Goal: Task Accomplishment & Management: Complete application form

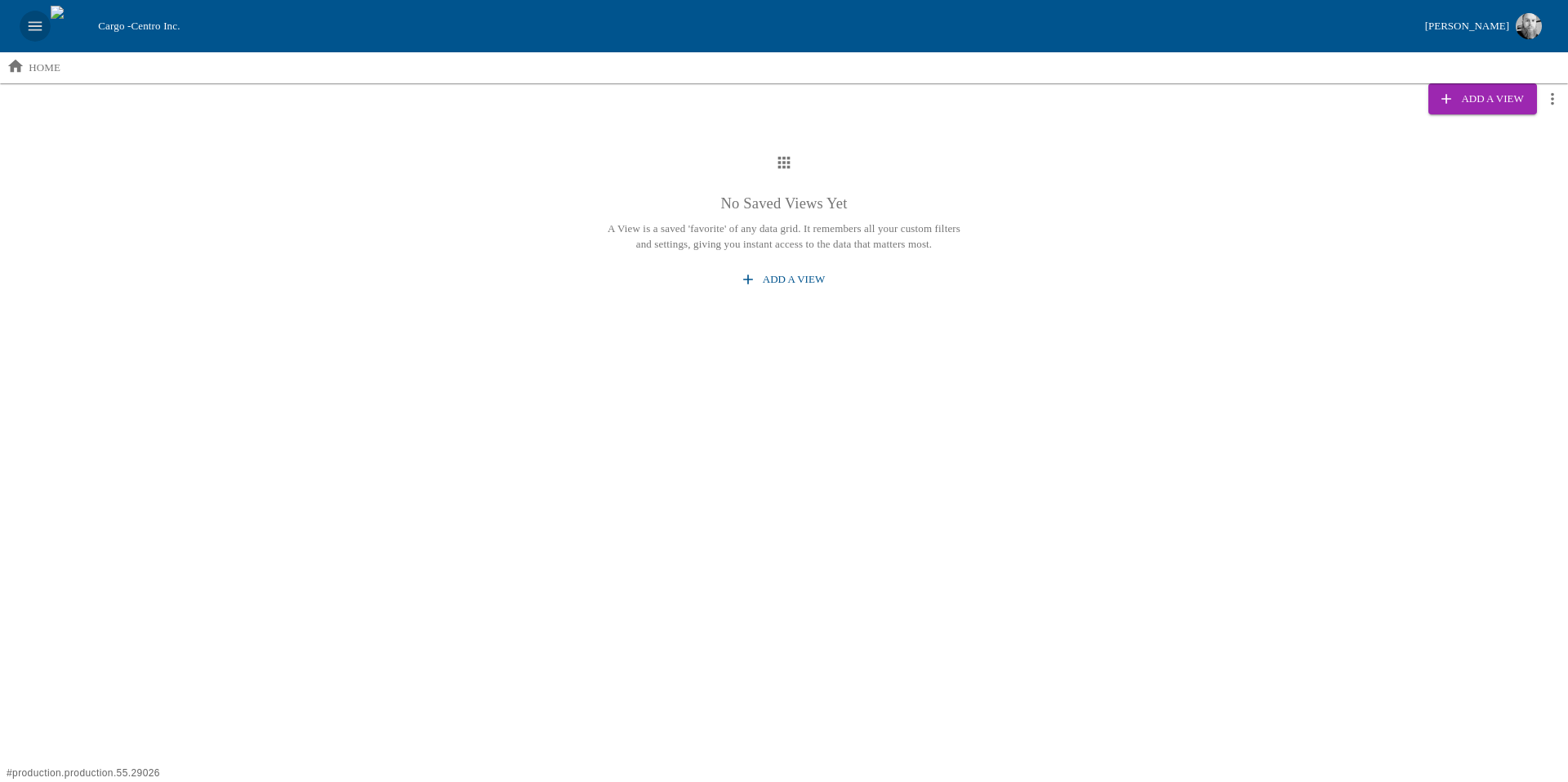
click at [33, 24] on icon "open drawer" at bounding box center [35, 26] width 18 height 18
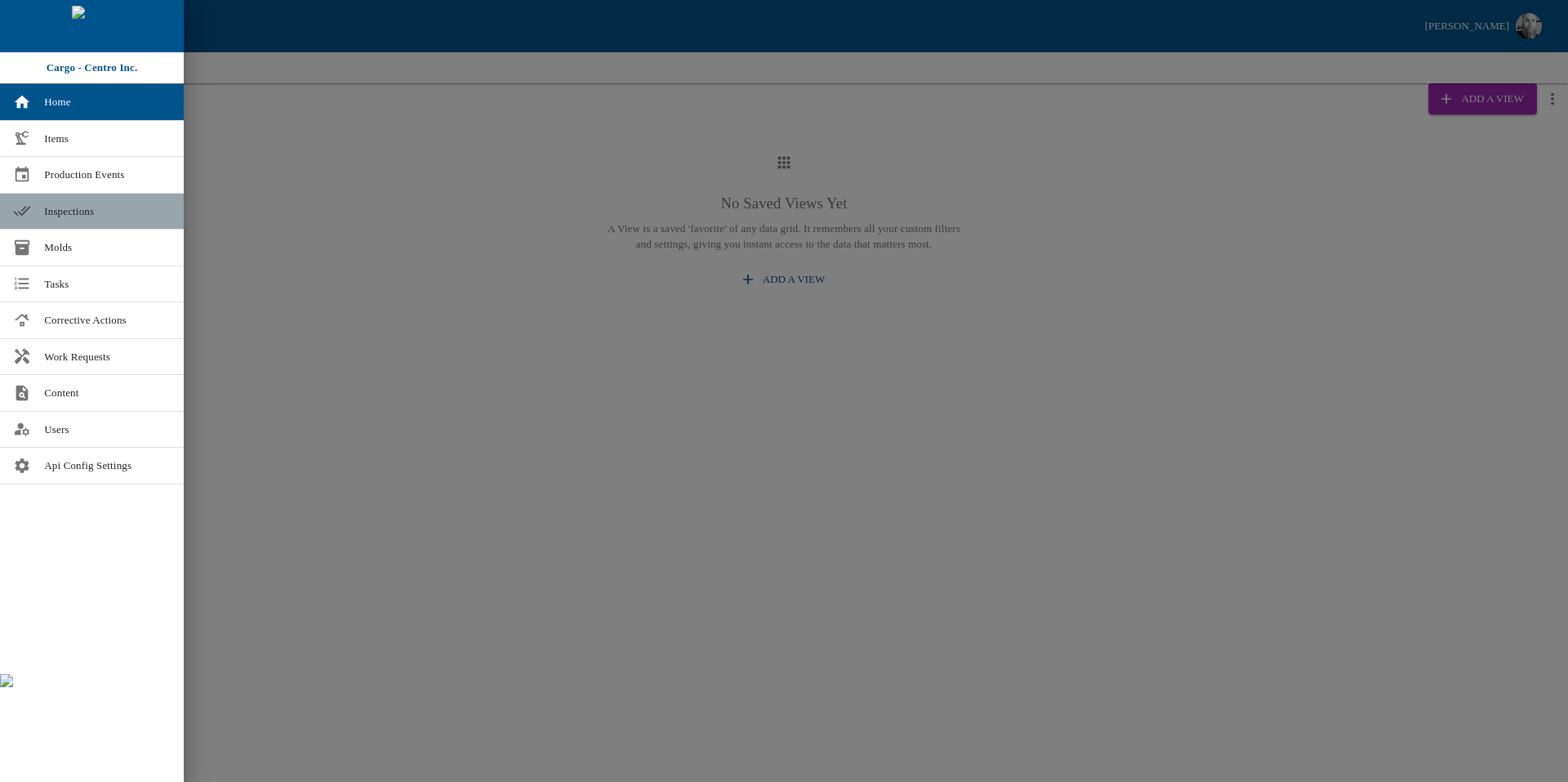
click at [138, 200] on link "Inspections" at bounding box center [92, 211] width 184 height 36
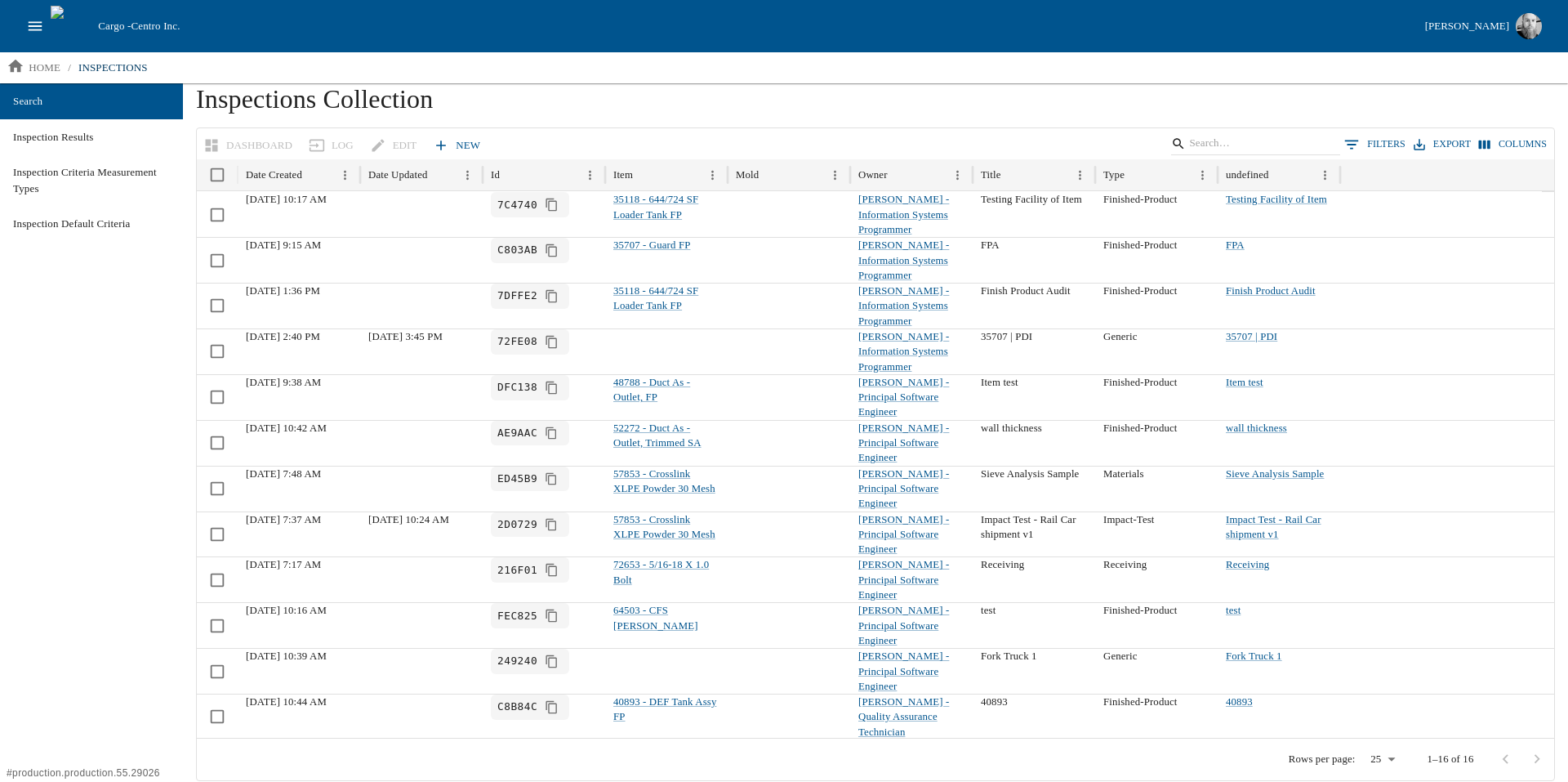
scroll to position [83, 0]
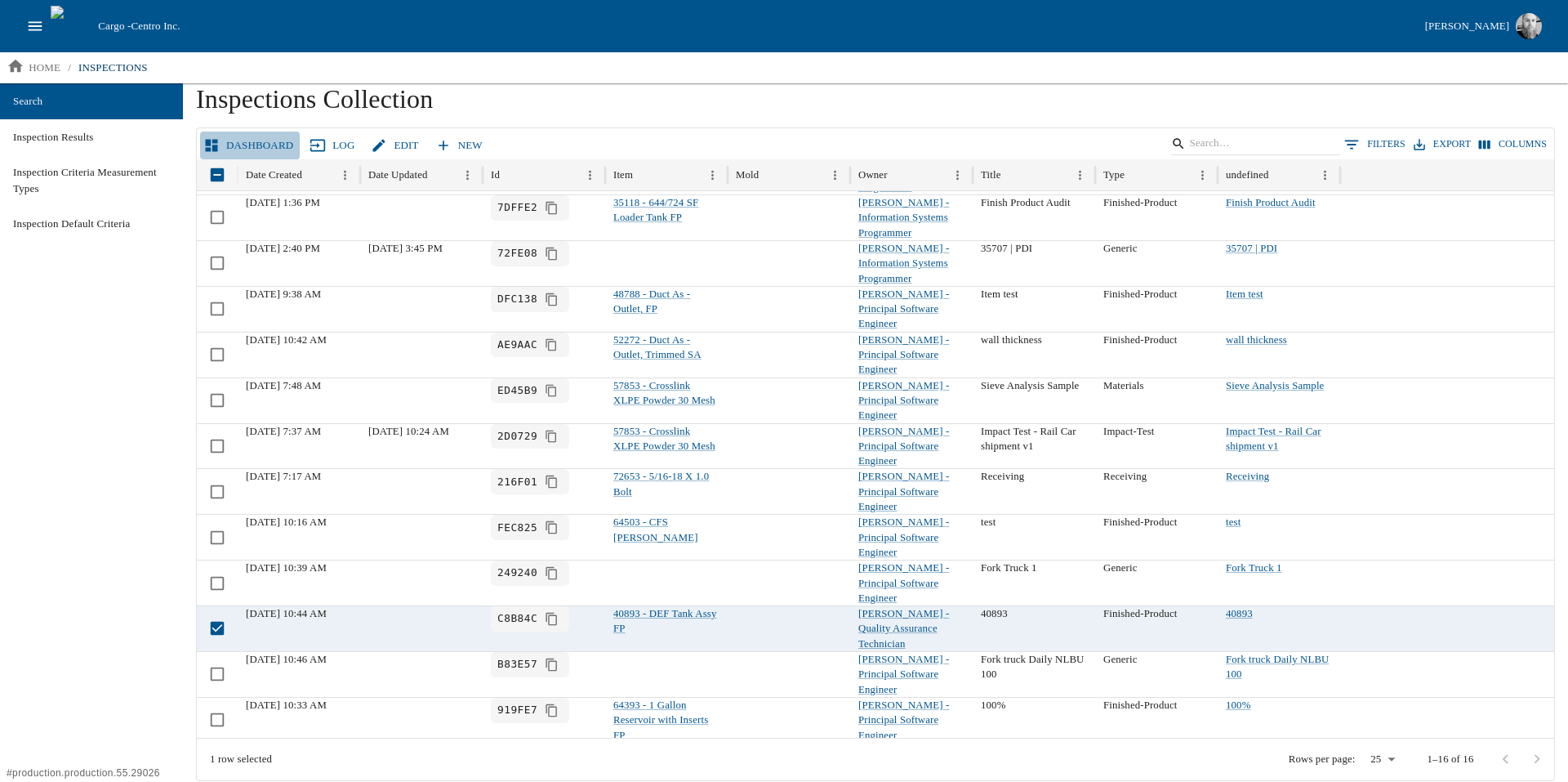
click at [264, 145] on link "Dashboard" at bounding box center [250, 146] width 100 height 29
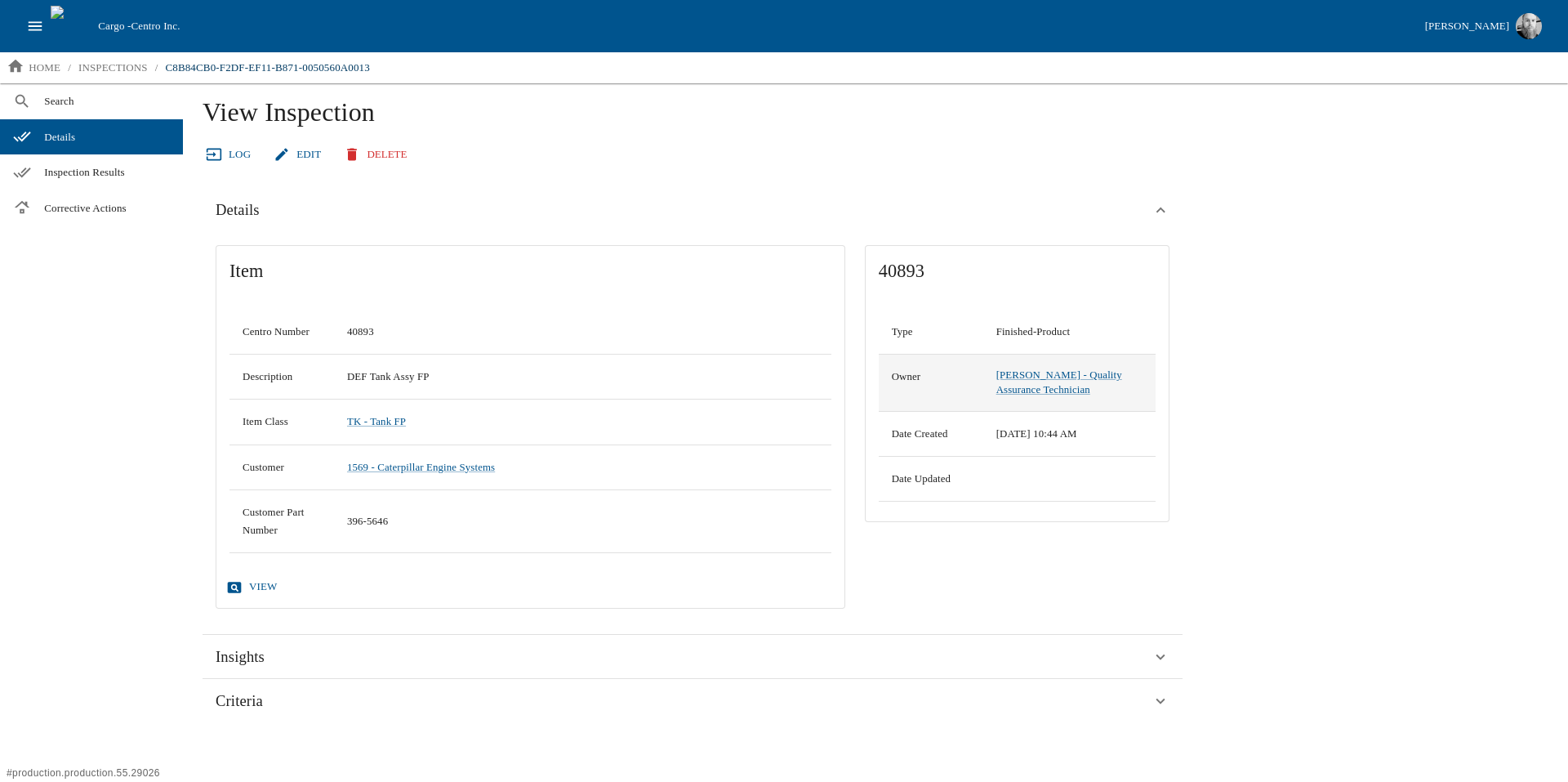
click at [1038, 382] on td "Andrew White - Quality Assurance Technician" at bounding box center [1069, 383] width 173 height 57
click at [1038, 386] on link "Andrew White - Quality Assurance Technician" at bounding box center [1059, 382] width 126 height 26
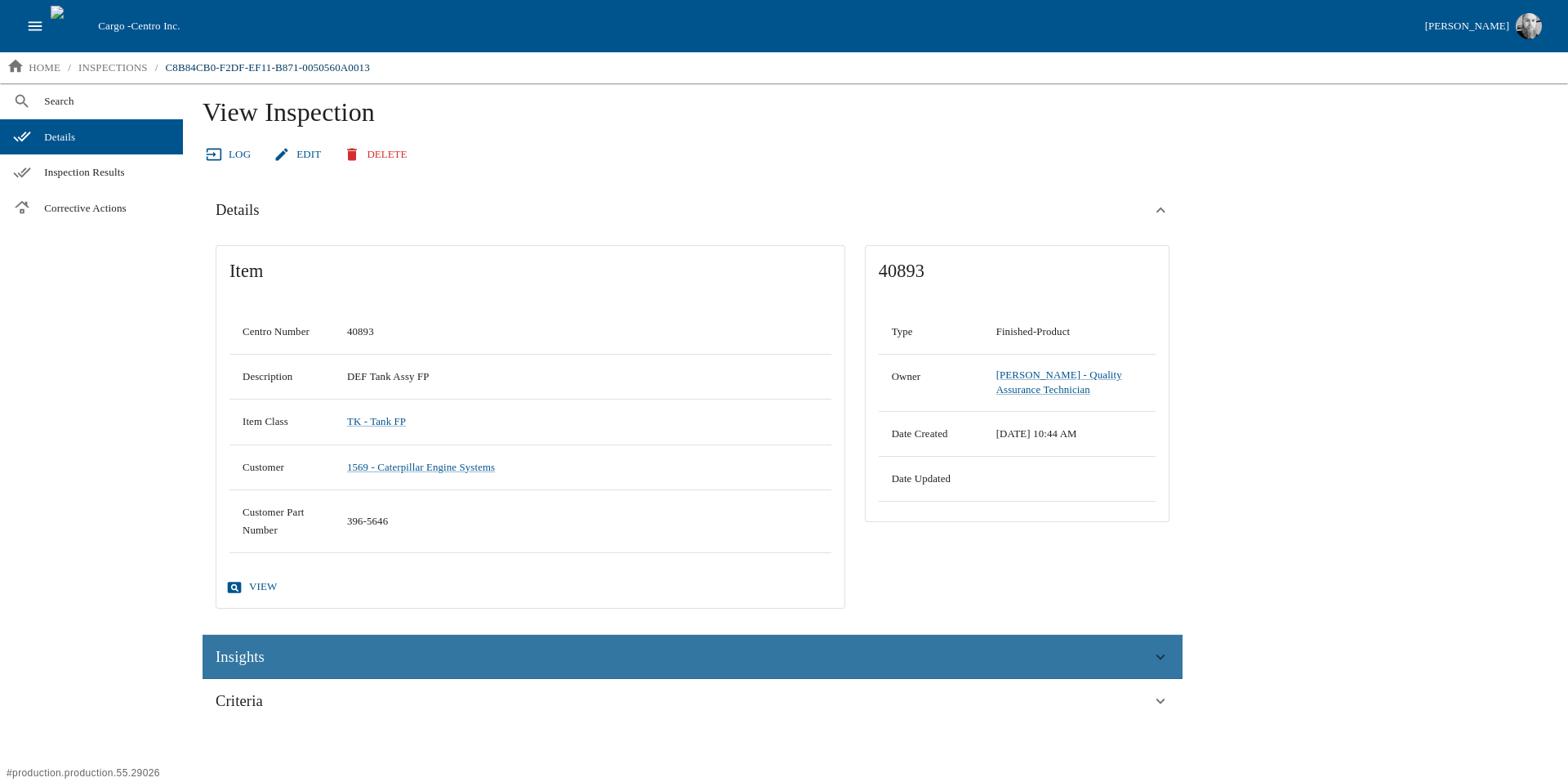
click at [335, 654] on div "Insights" at bounding box center [683, 657] width 936 height 24
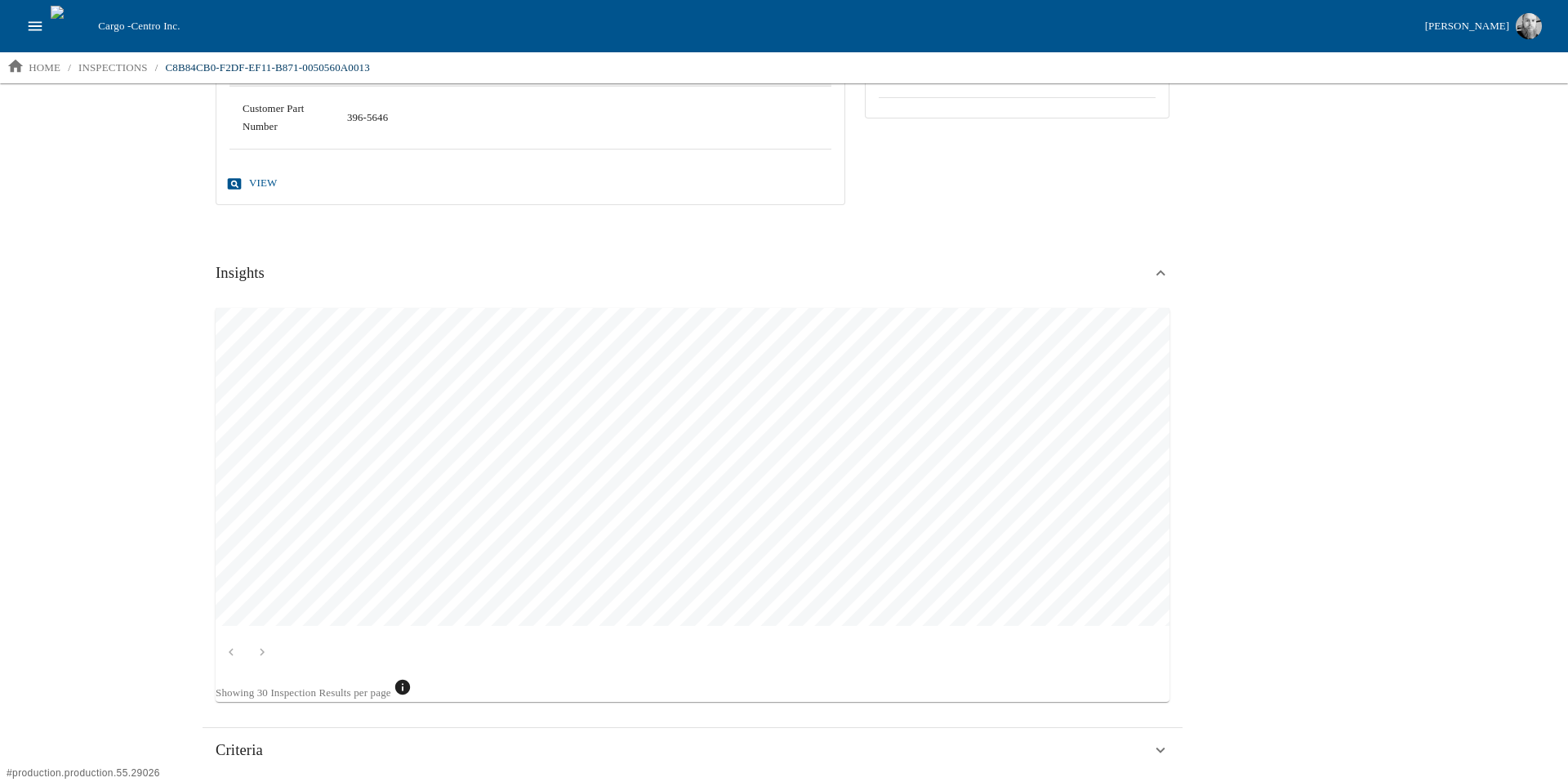
scroll to position [408, 0]
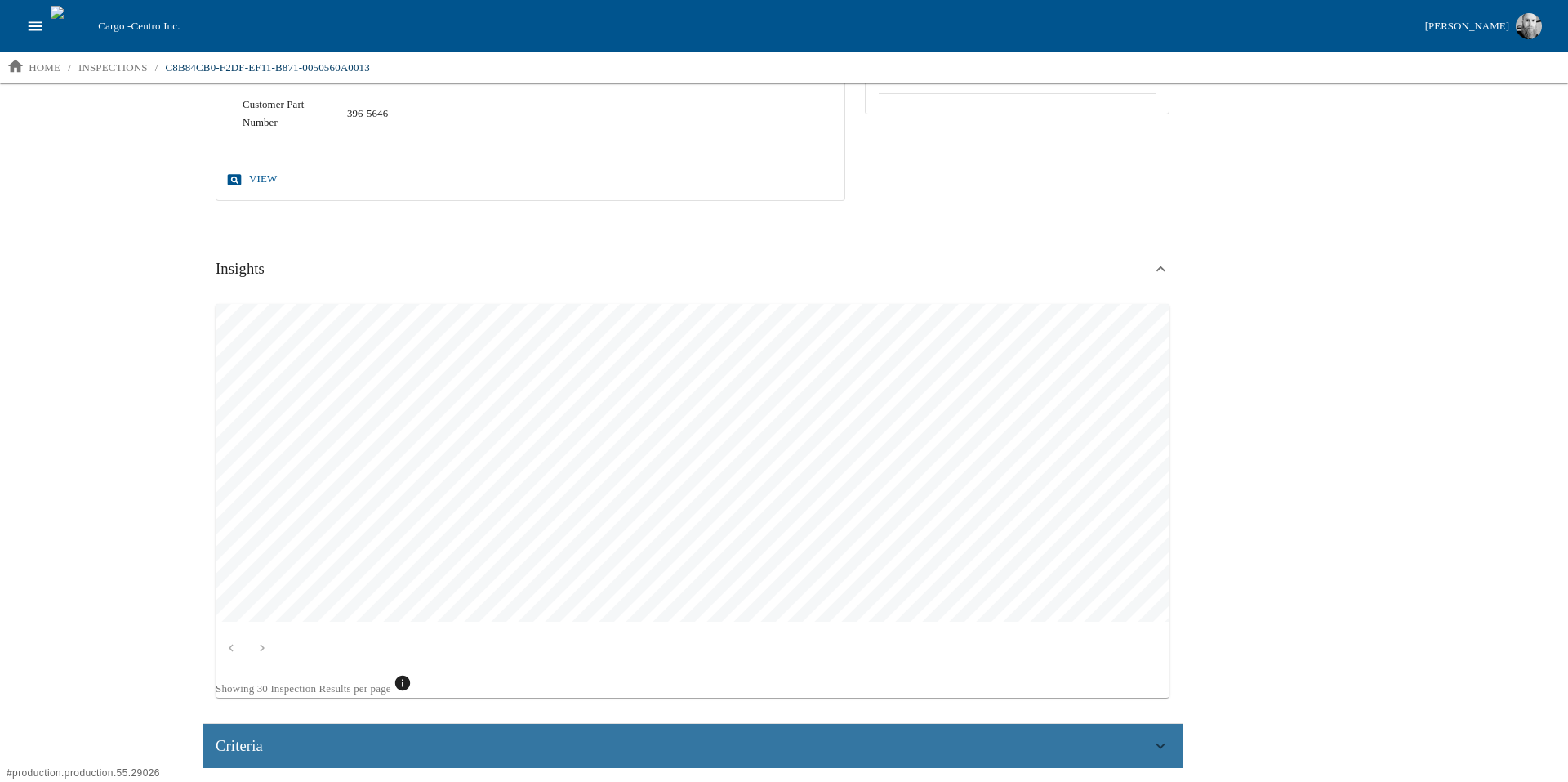
click at [394, 758] on div "Criteria" at bounding box center [692, 746] width 980 height 44
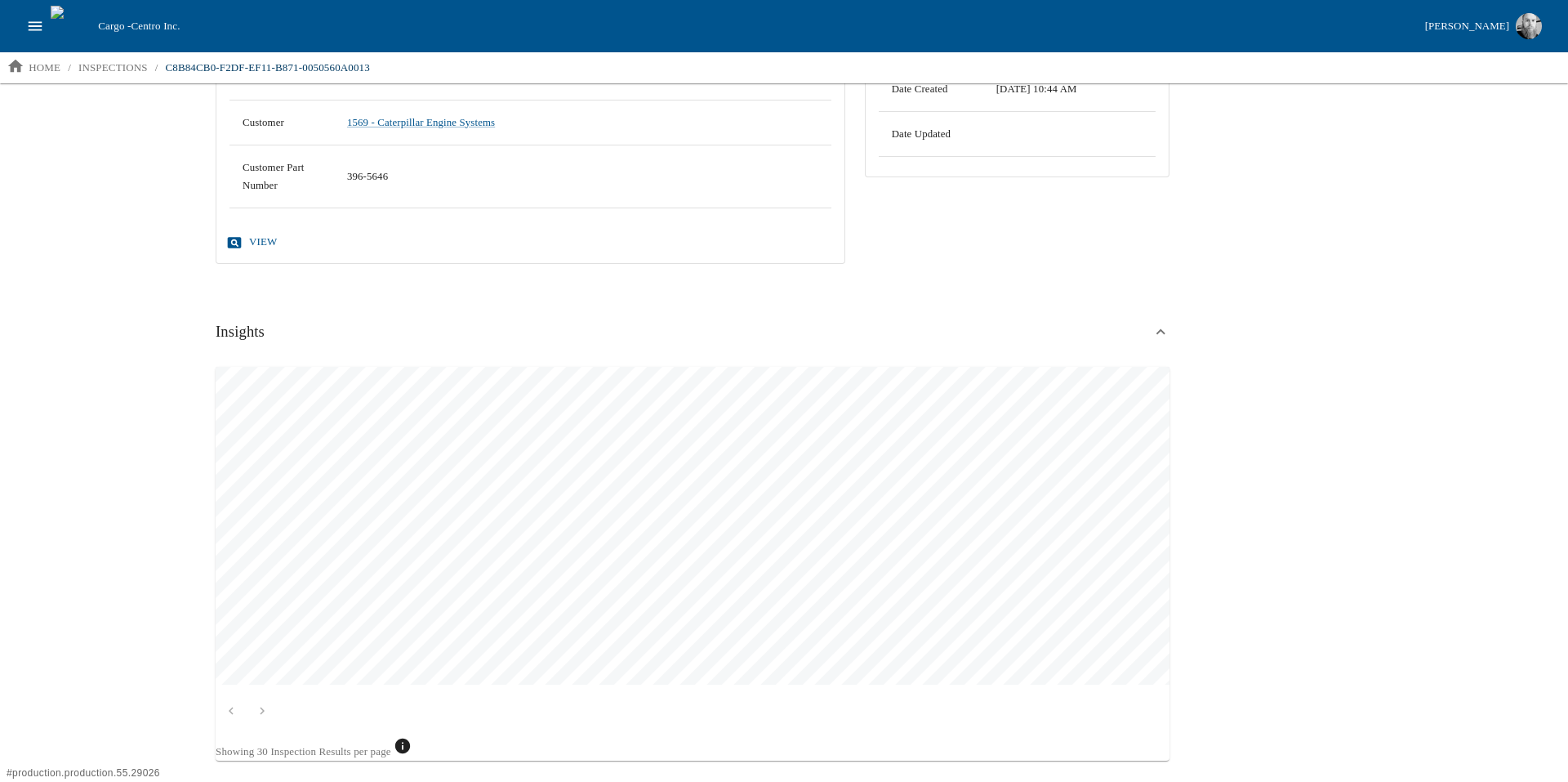
scroll to position [0, 0]
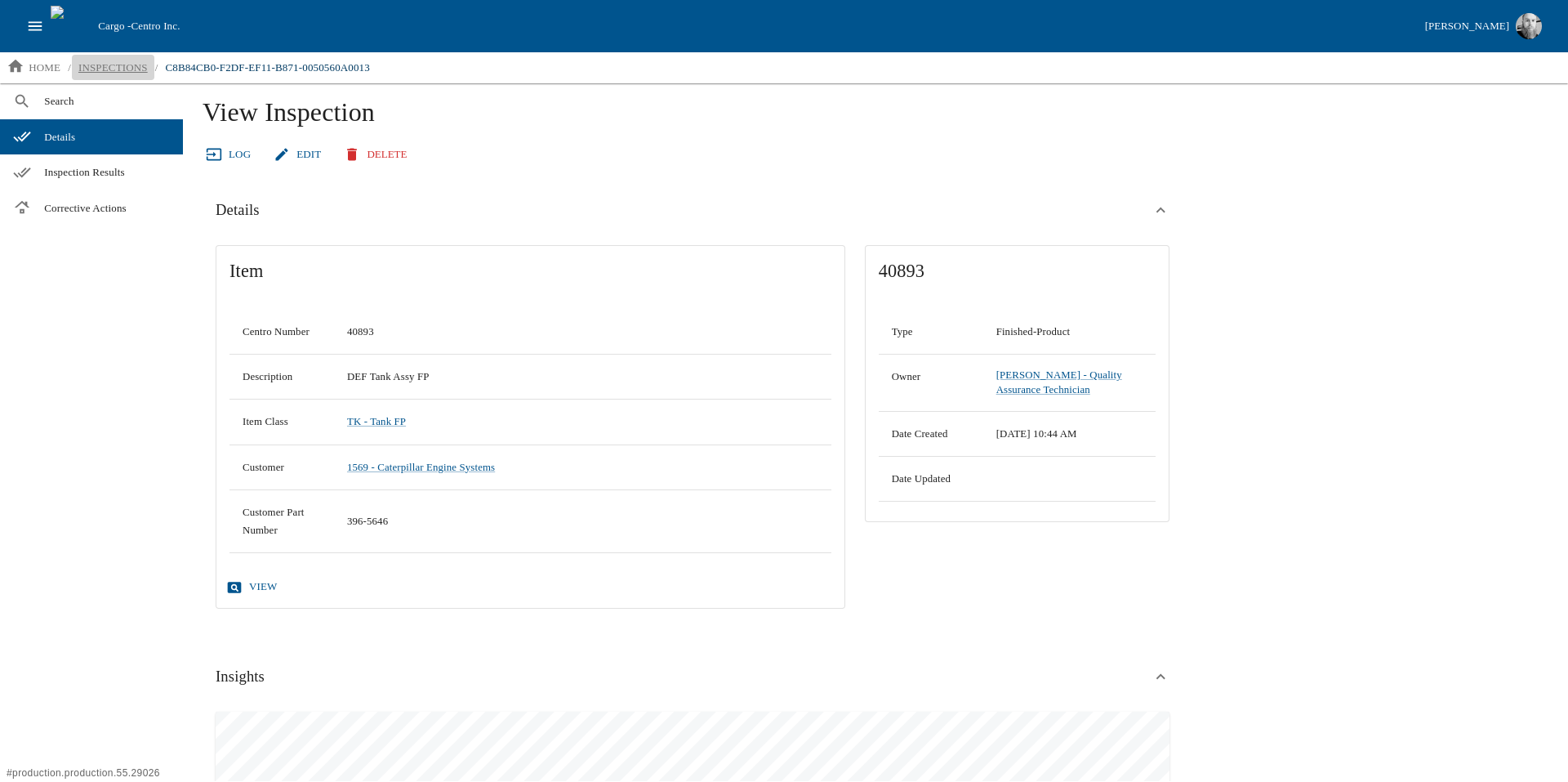
click at [121, 69] on p "inspections" at bounding box center [113, 68] width 69 height 16
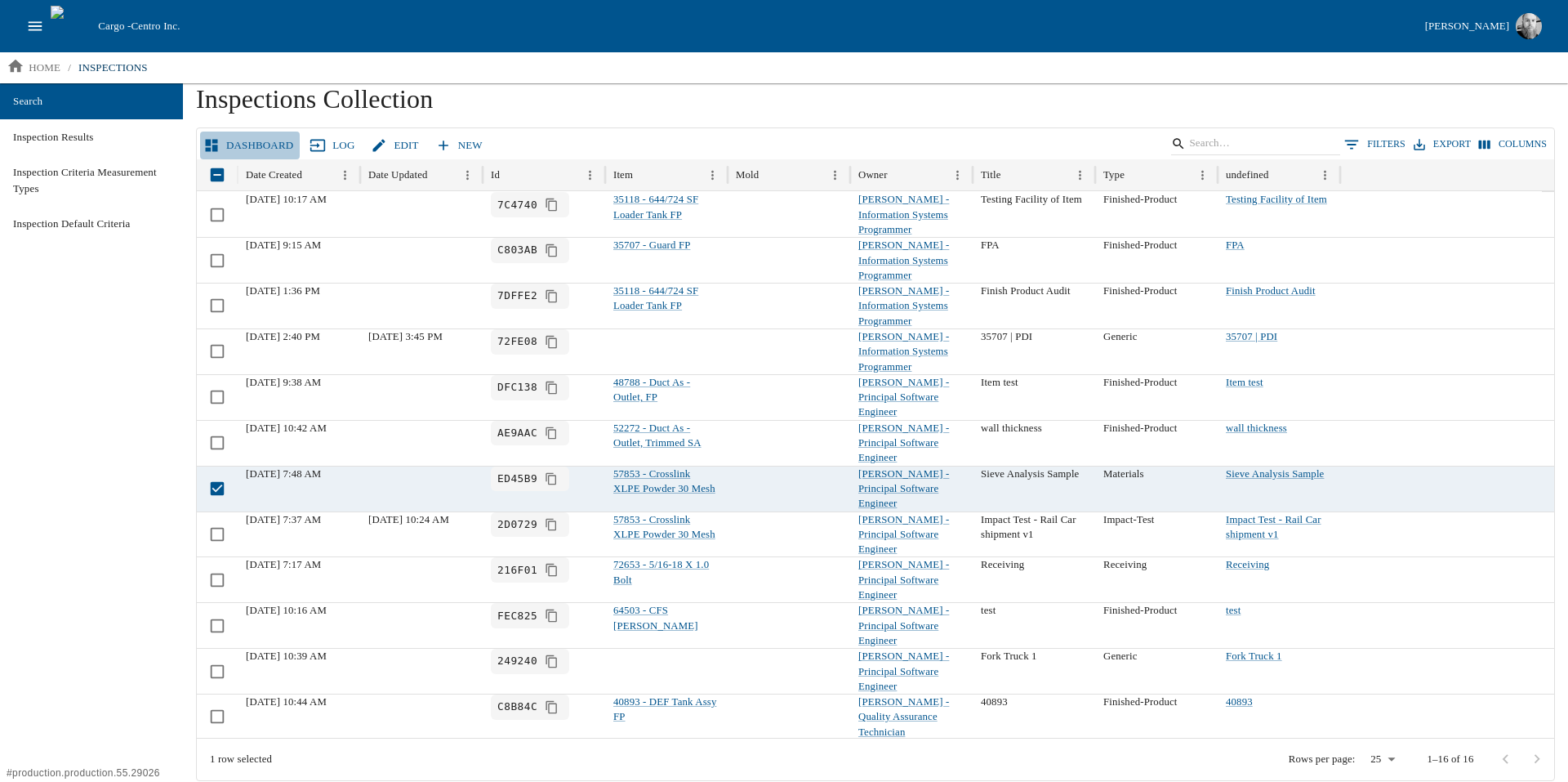
click at [256, 147] on link "Dashboard" at bounding box center [250, 146] width 100 height 29
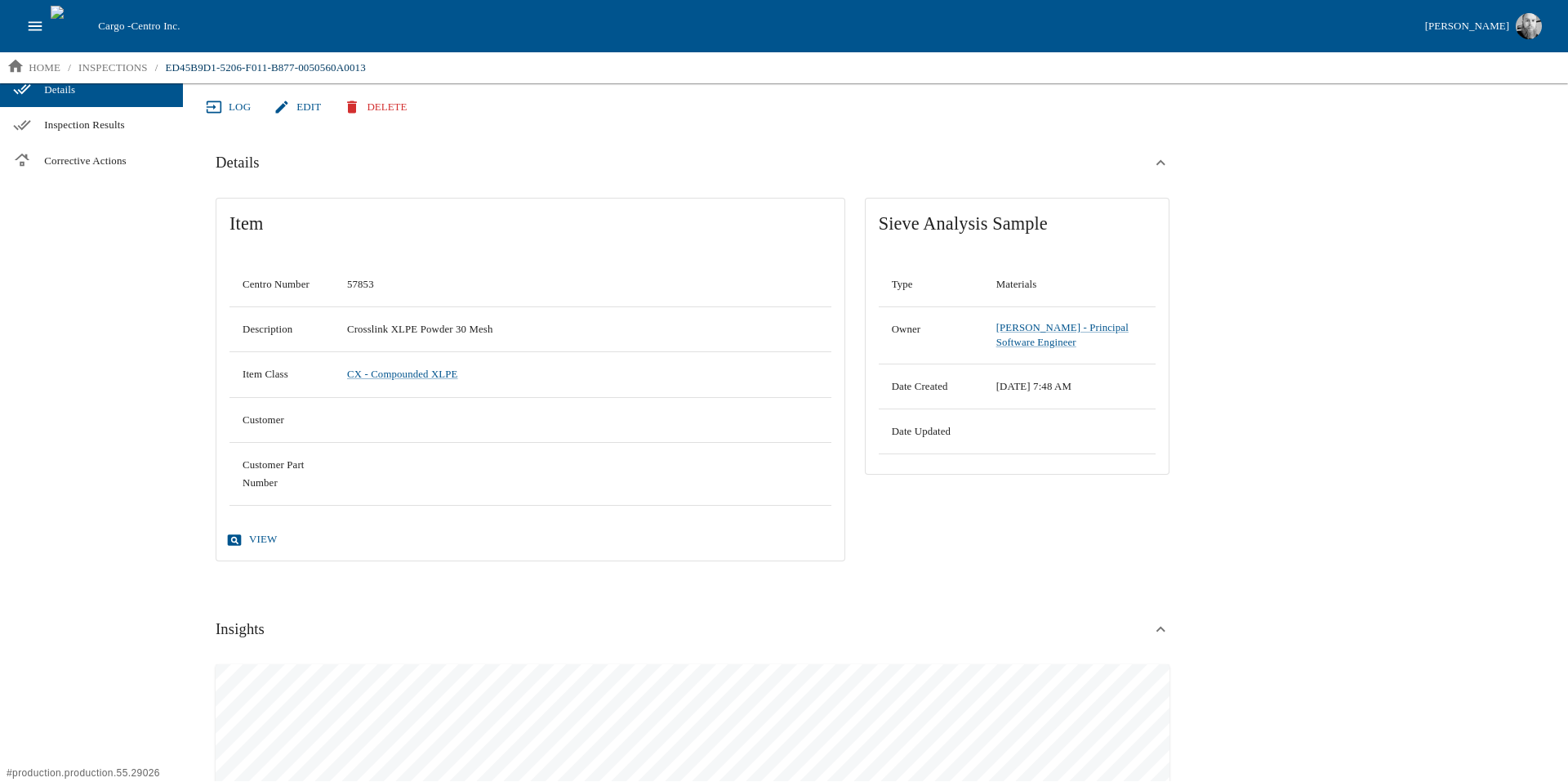
scroll to position [47, 0]
click at [219, 96] on link "Log" at bounding box center [229, 108] width 55 height 29
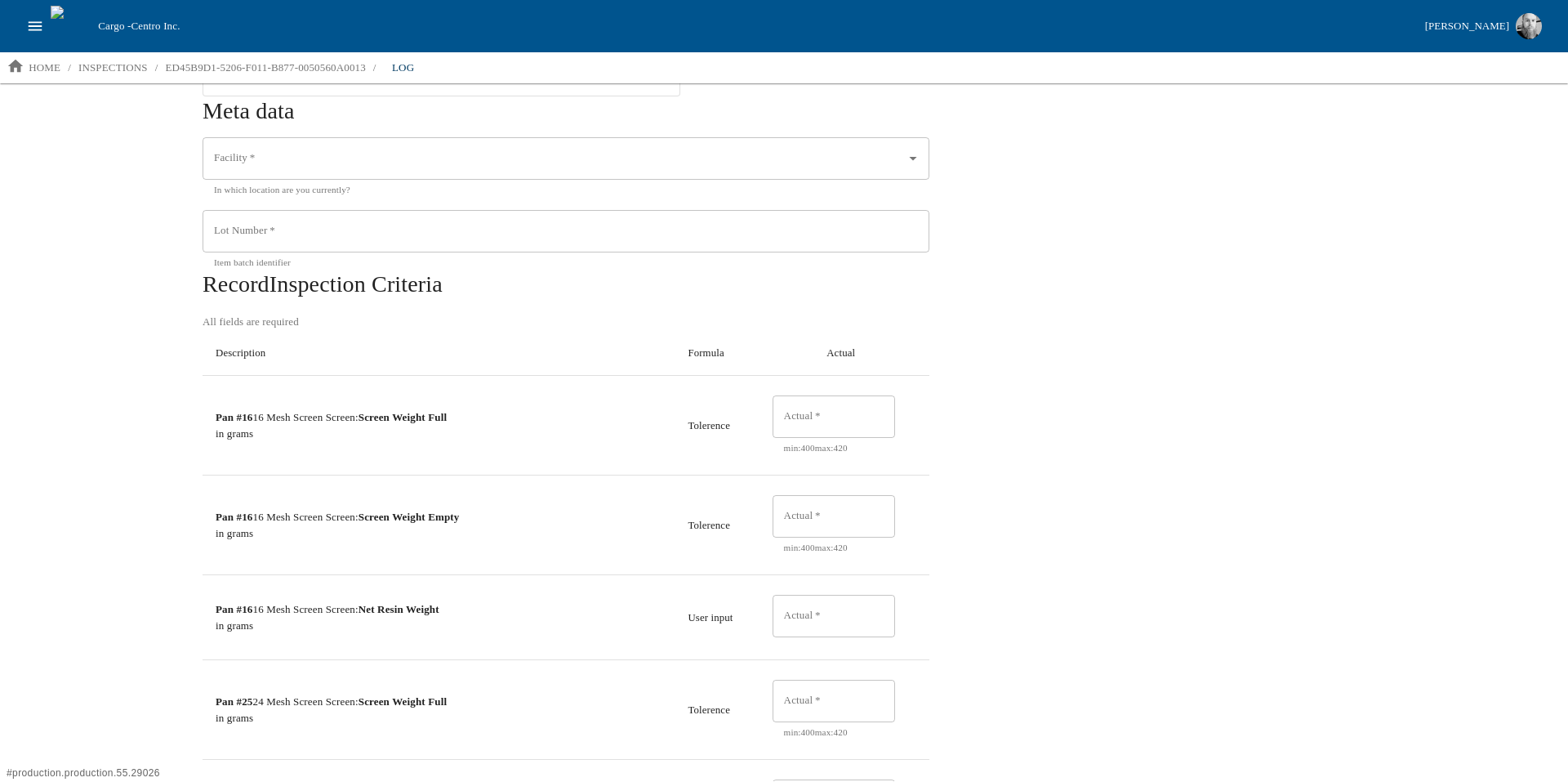
scroll to position [409, 0]
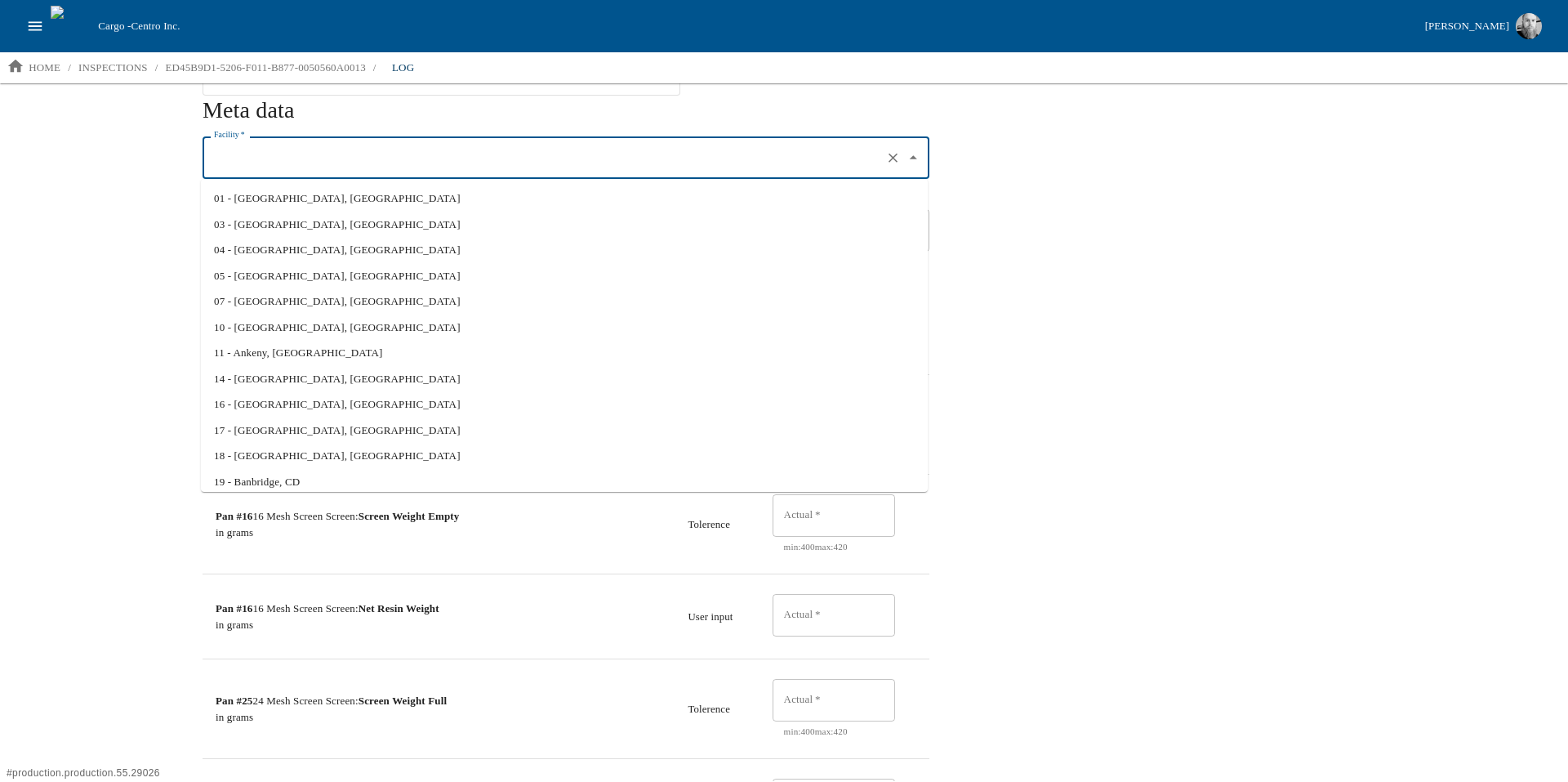
click at [507, 148] on input "Facility   *" at bounding box center [543, 158] width 666 height 28
click at [436, 201] on li "01 - North Liberty, IA" at bounding box center [565, 199] width 727 height 26
type input "01 - North Liberty, IA"
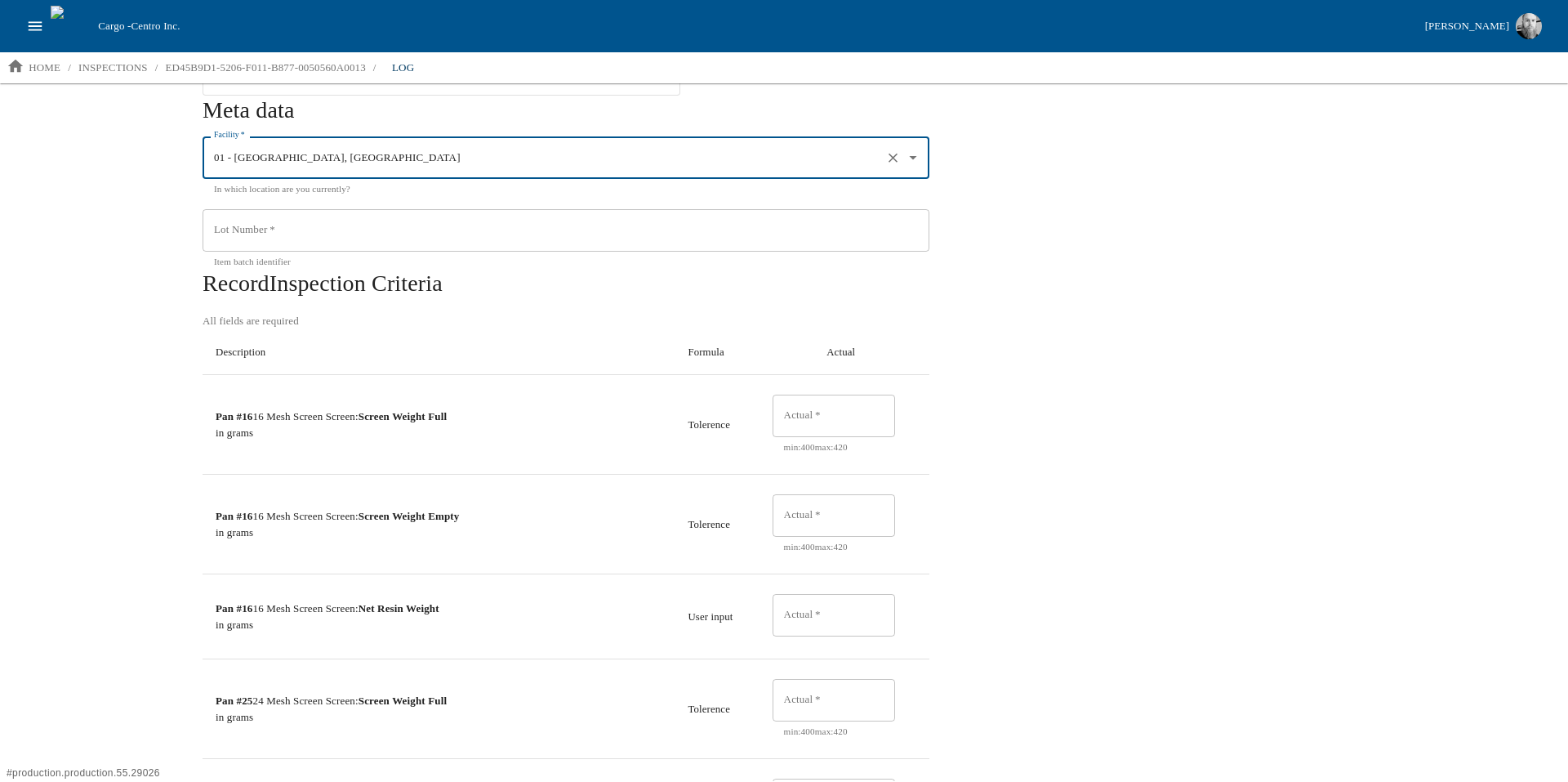
click at [391, 233] on input "Lot Number   *" at bounding box center [566, 230] width 727 height 43
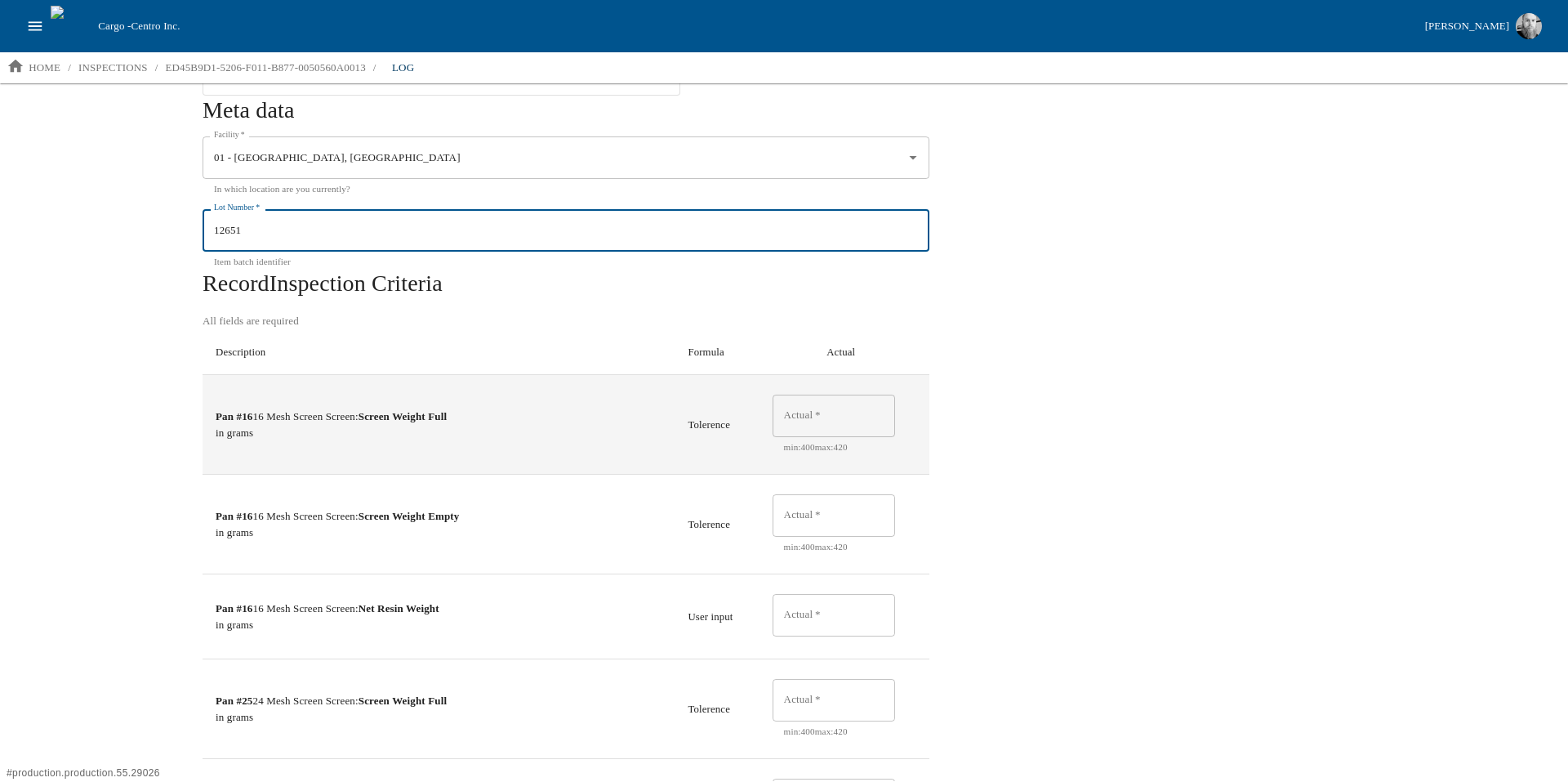
type input "12651"
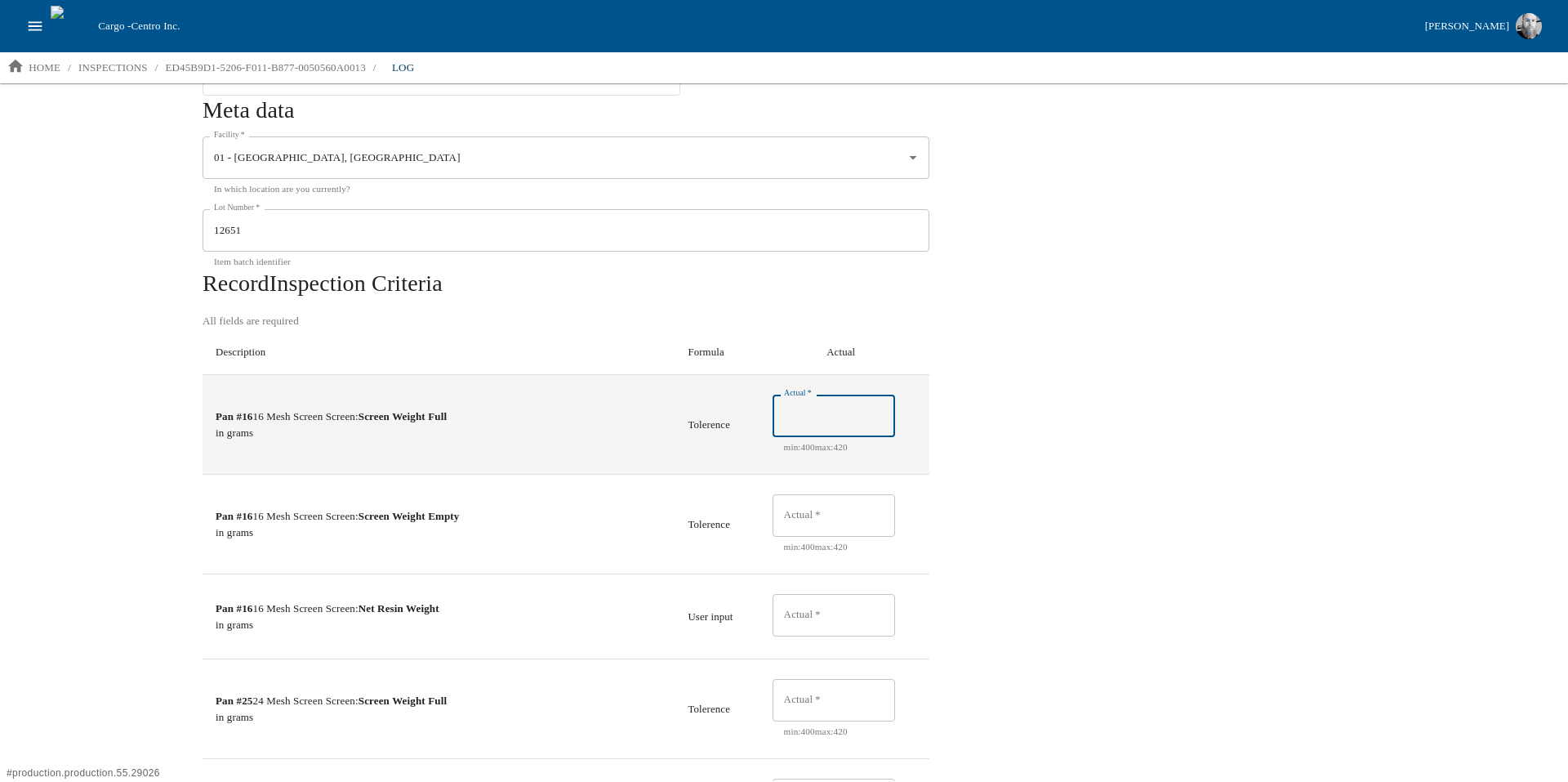
click at [839, 404] on input "Actual   *" at bounding box center [833, 416] width 122 height 43
type input "400"
type input "1"
type input "20"
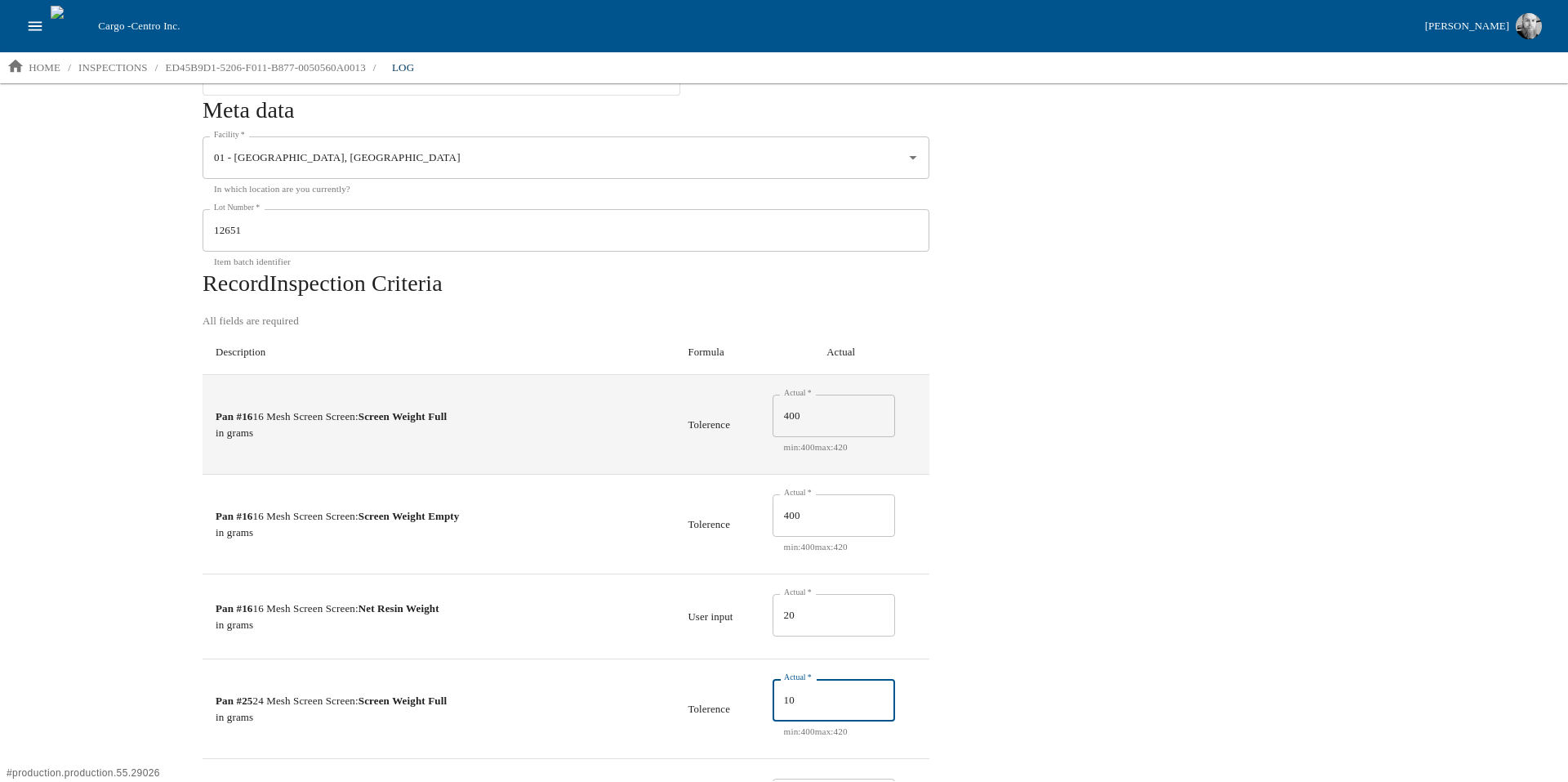
type input "1"
type input "400"
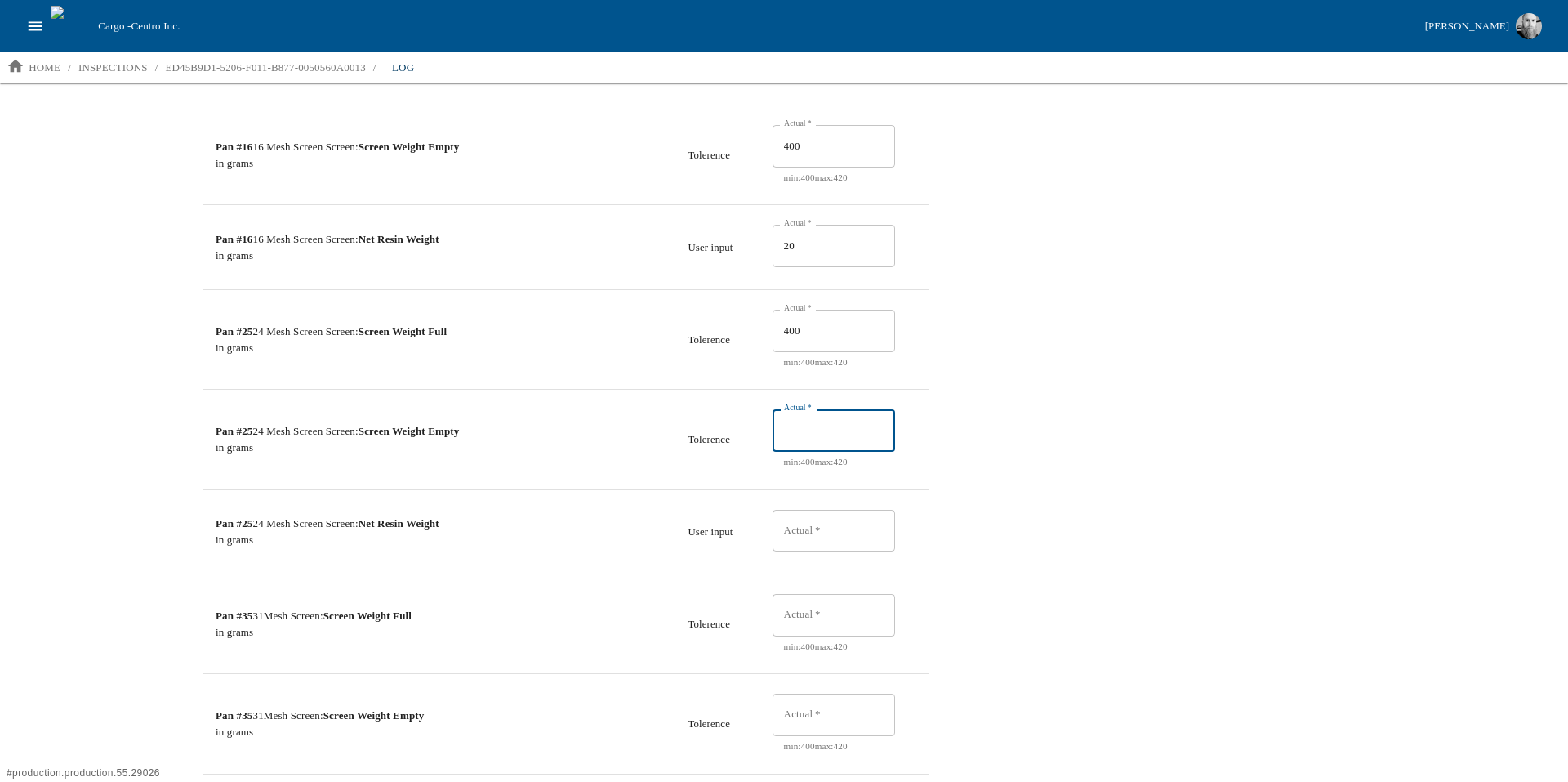
scroll to position [779, 0]
type input "400"
type input "20"
type input "1"
type input "400"
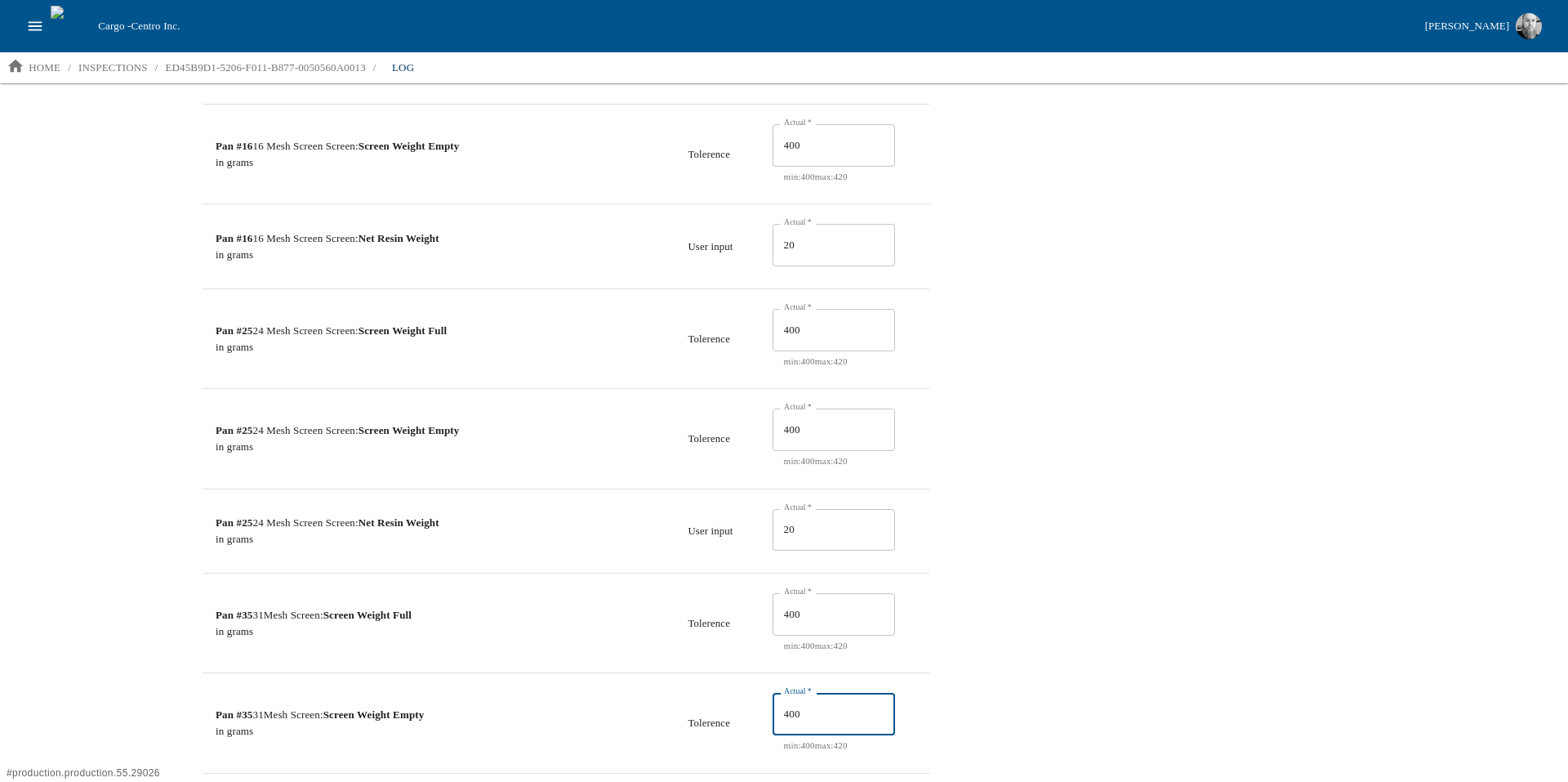
type input "400"
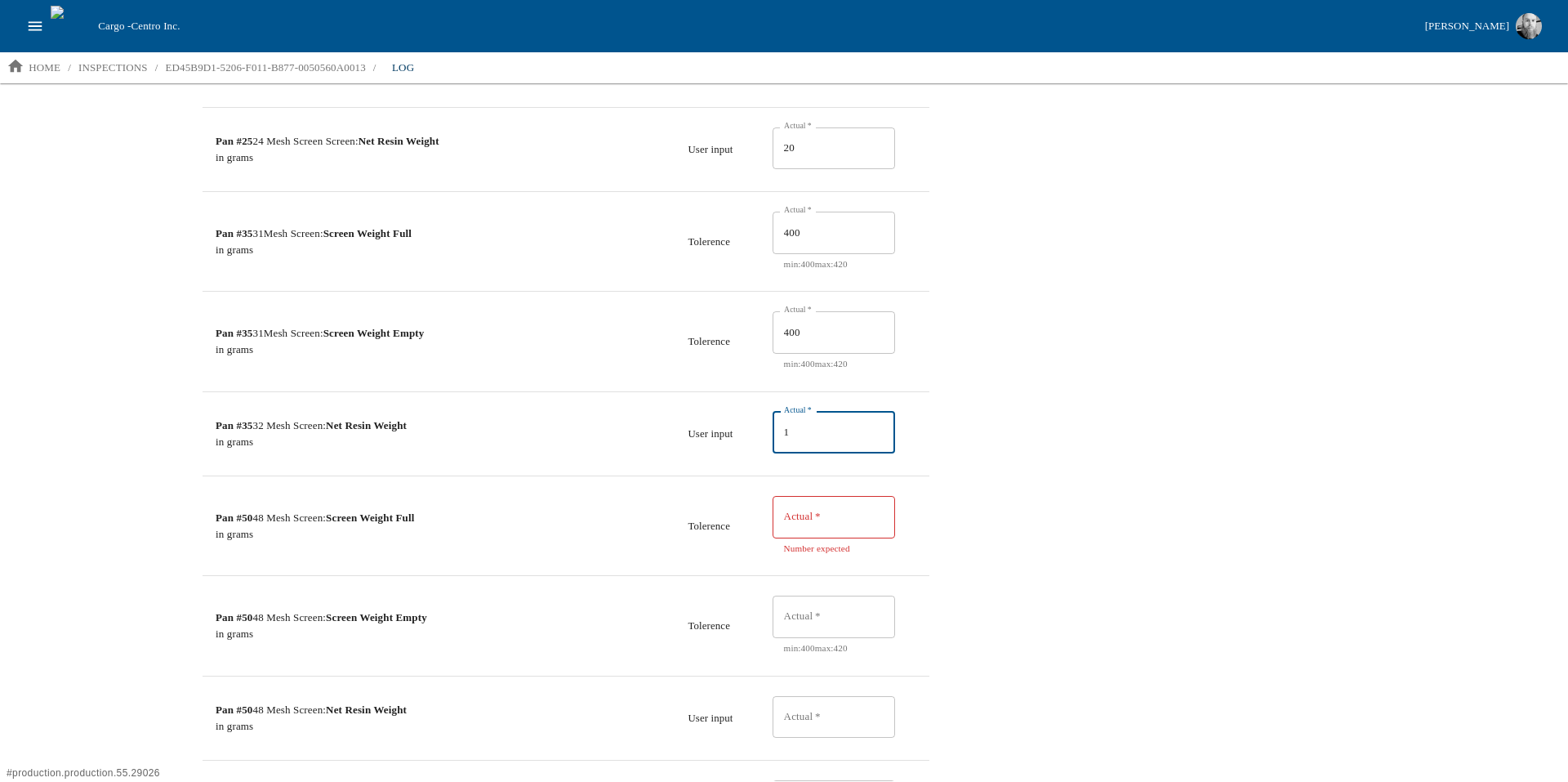
type input "1"
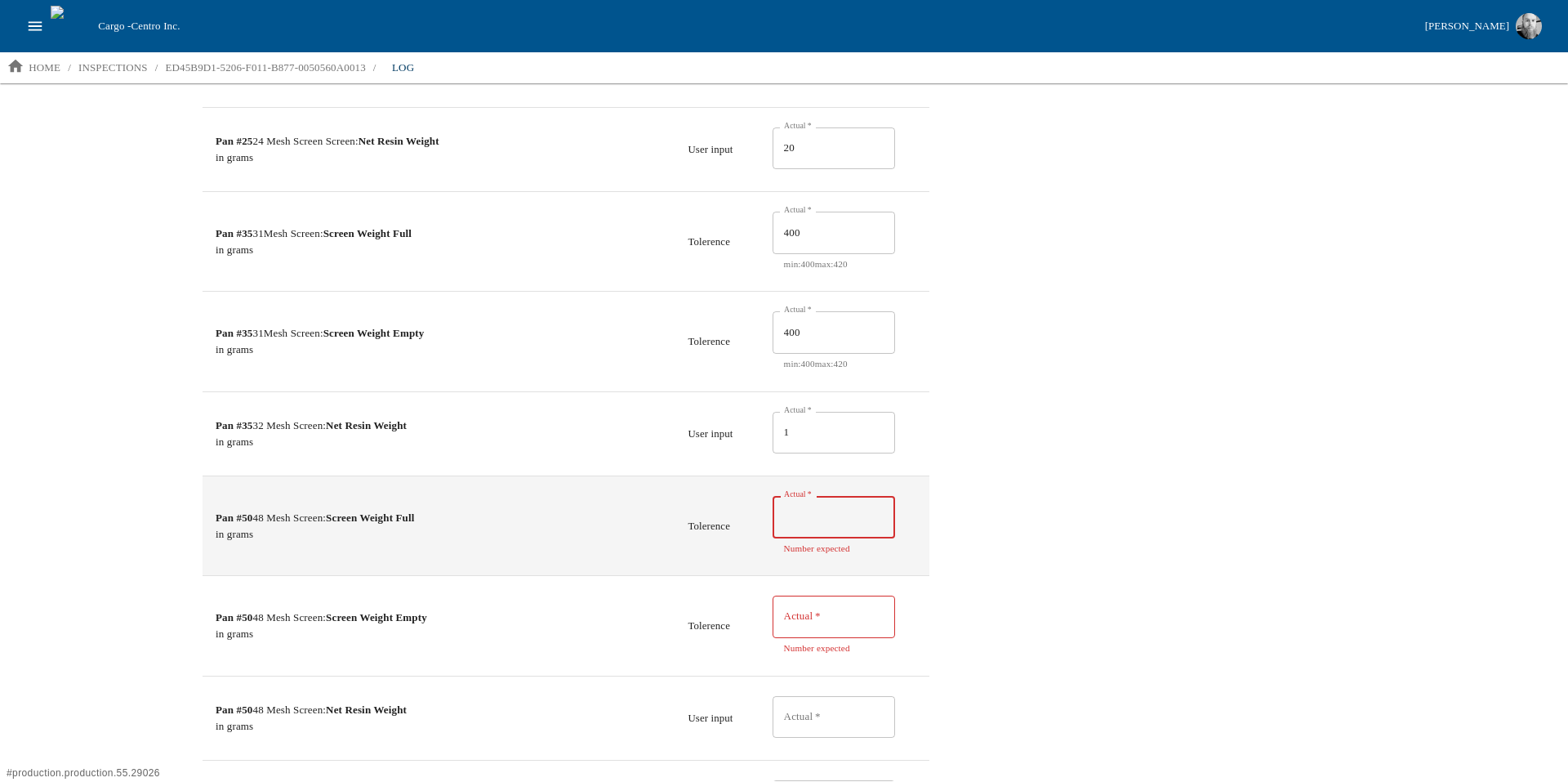
click at [855, 509] on input "Actual   *" at bounding box center [833, 516] width 122 height 43
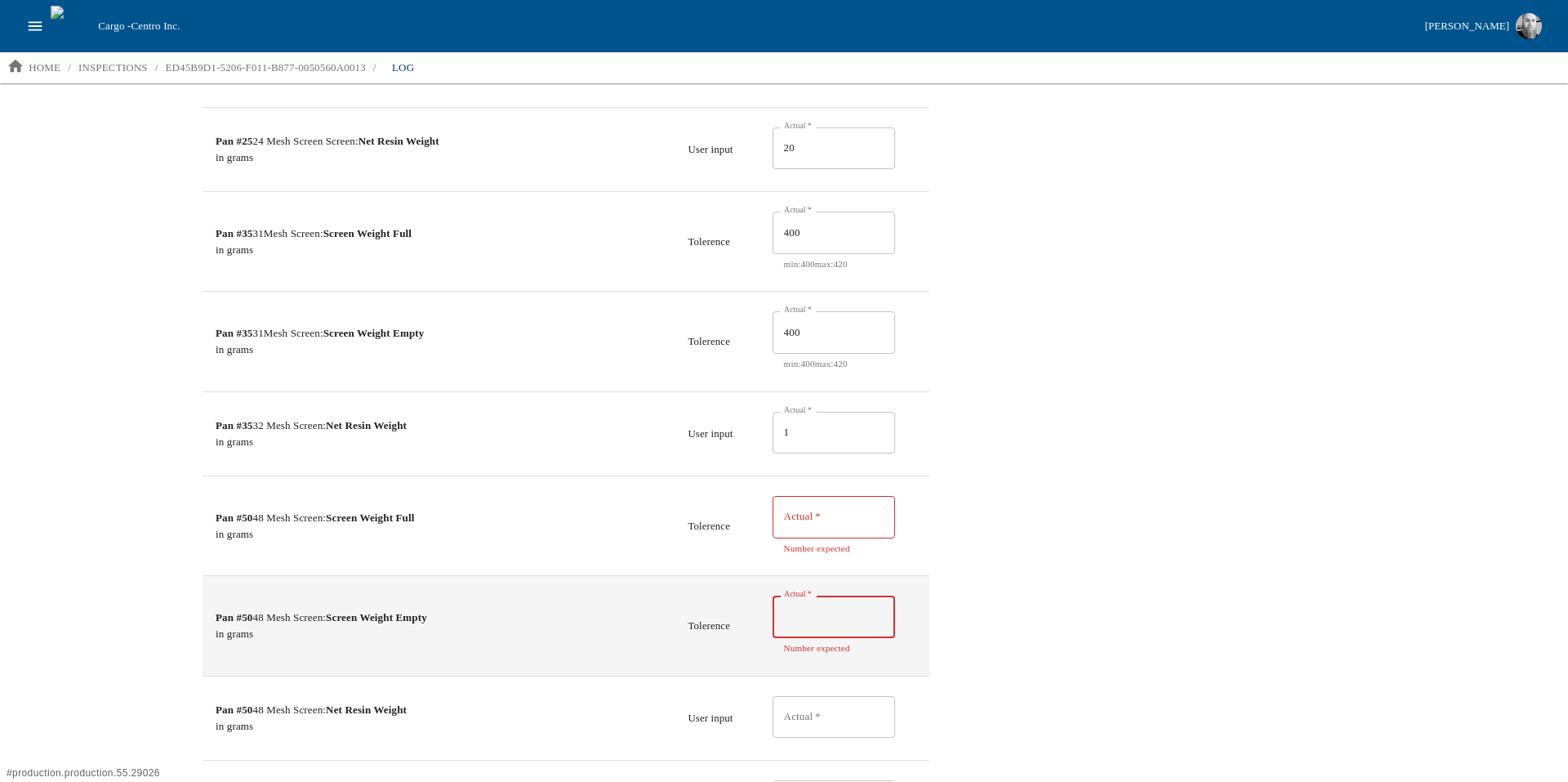
click at [846, 605] on input "Actual   *" at bounding box center [833, 616] width 122 height 43
type input "400"
type input "1"
type input "400"
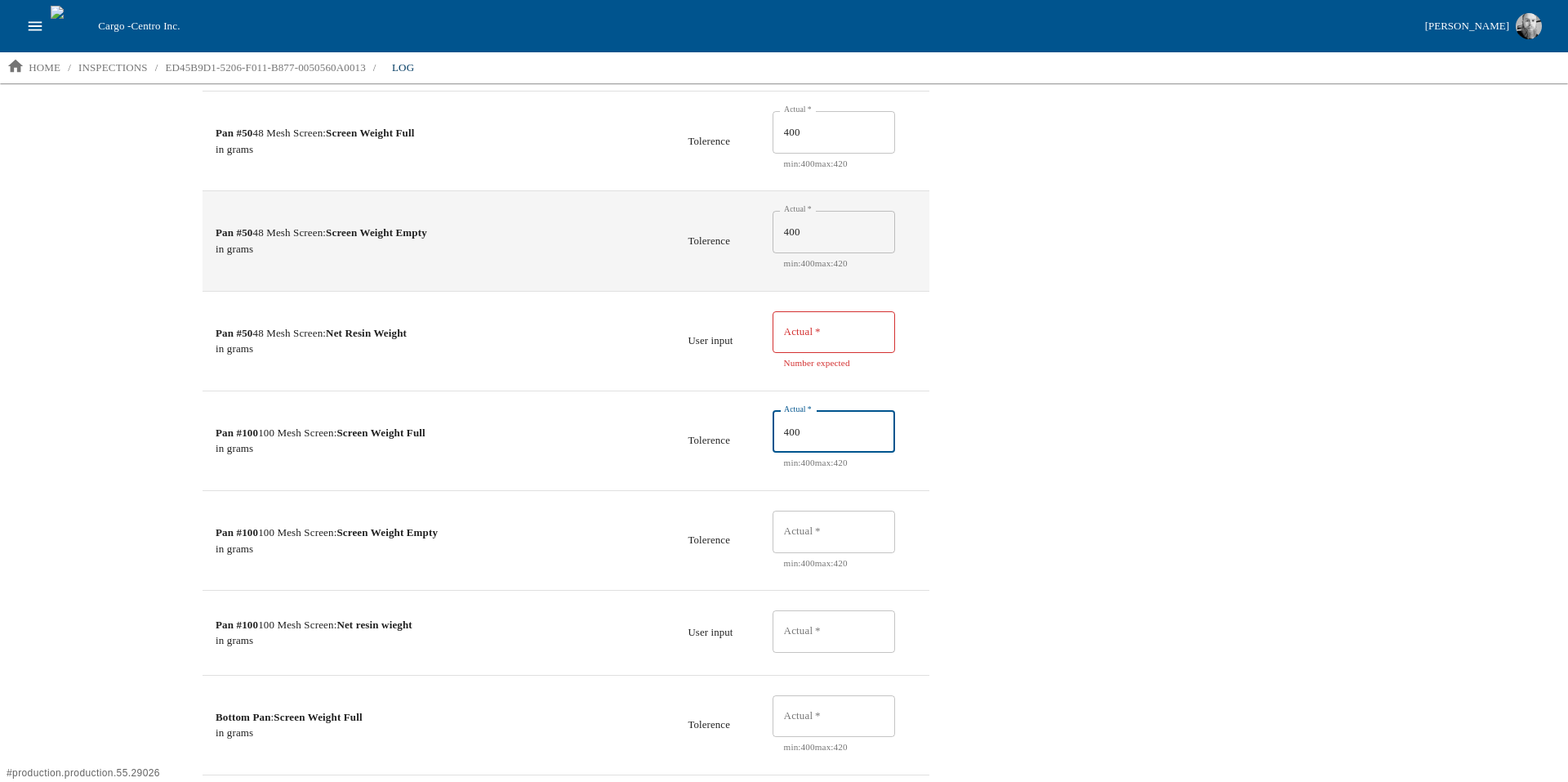
type input "400"
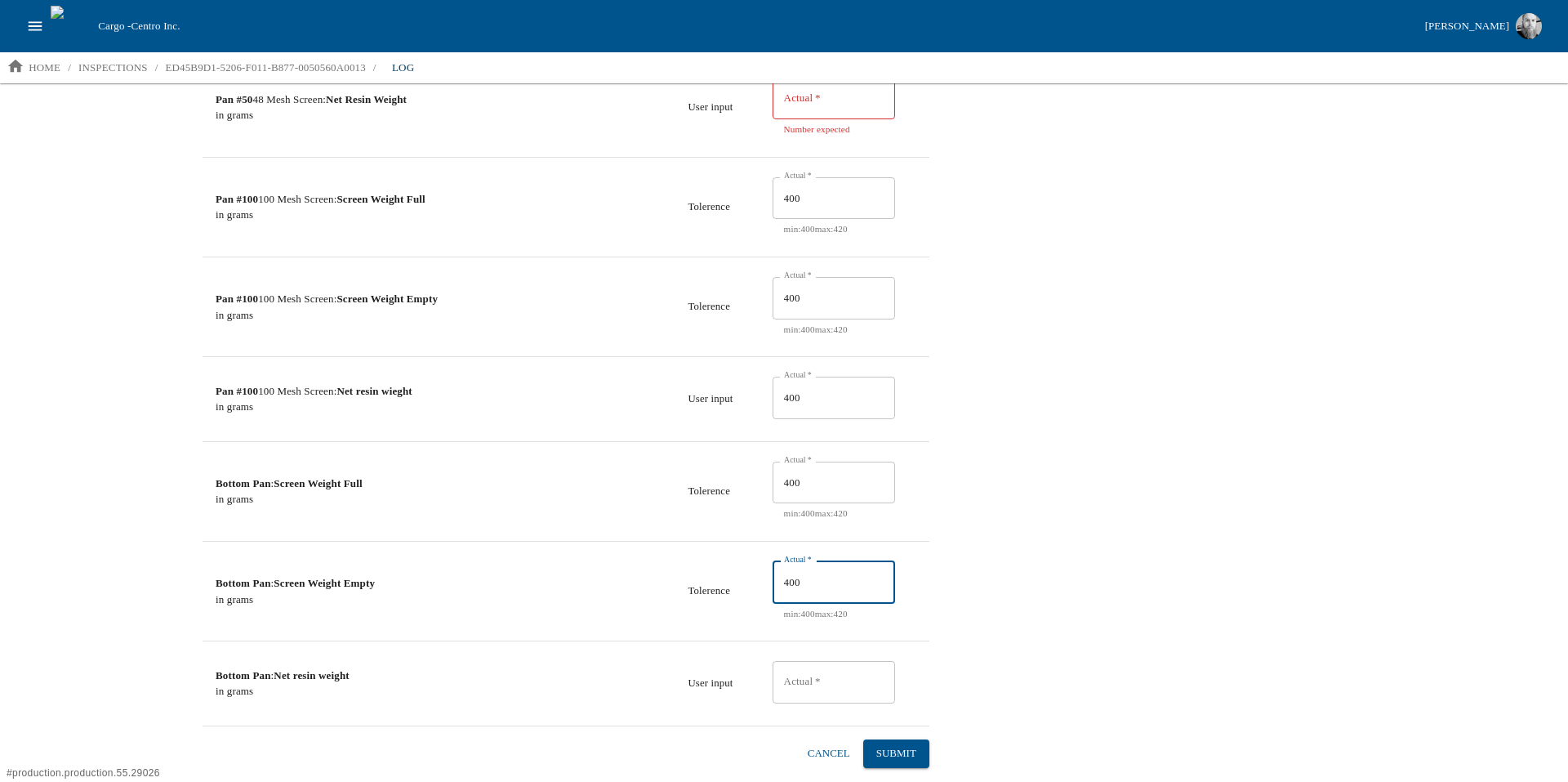
type input "400"
type input "20"
click at [882, 746] on button "Submit" at bounding box center [896, 753] width 66 height 29
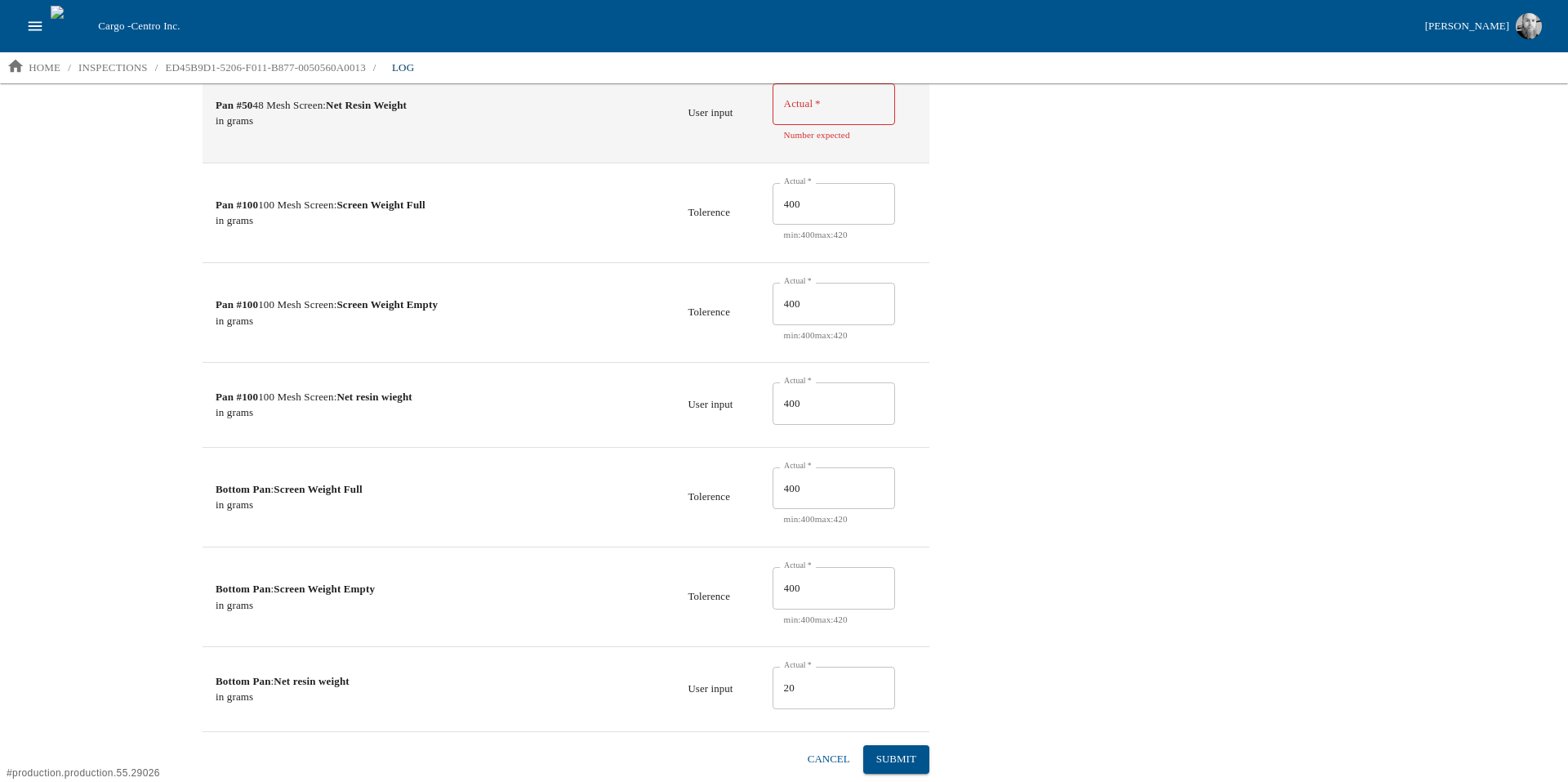
click at [833, 103] on input "Actual   *" at bounding box center [833, 104] width 122 height 43
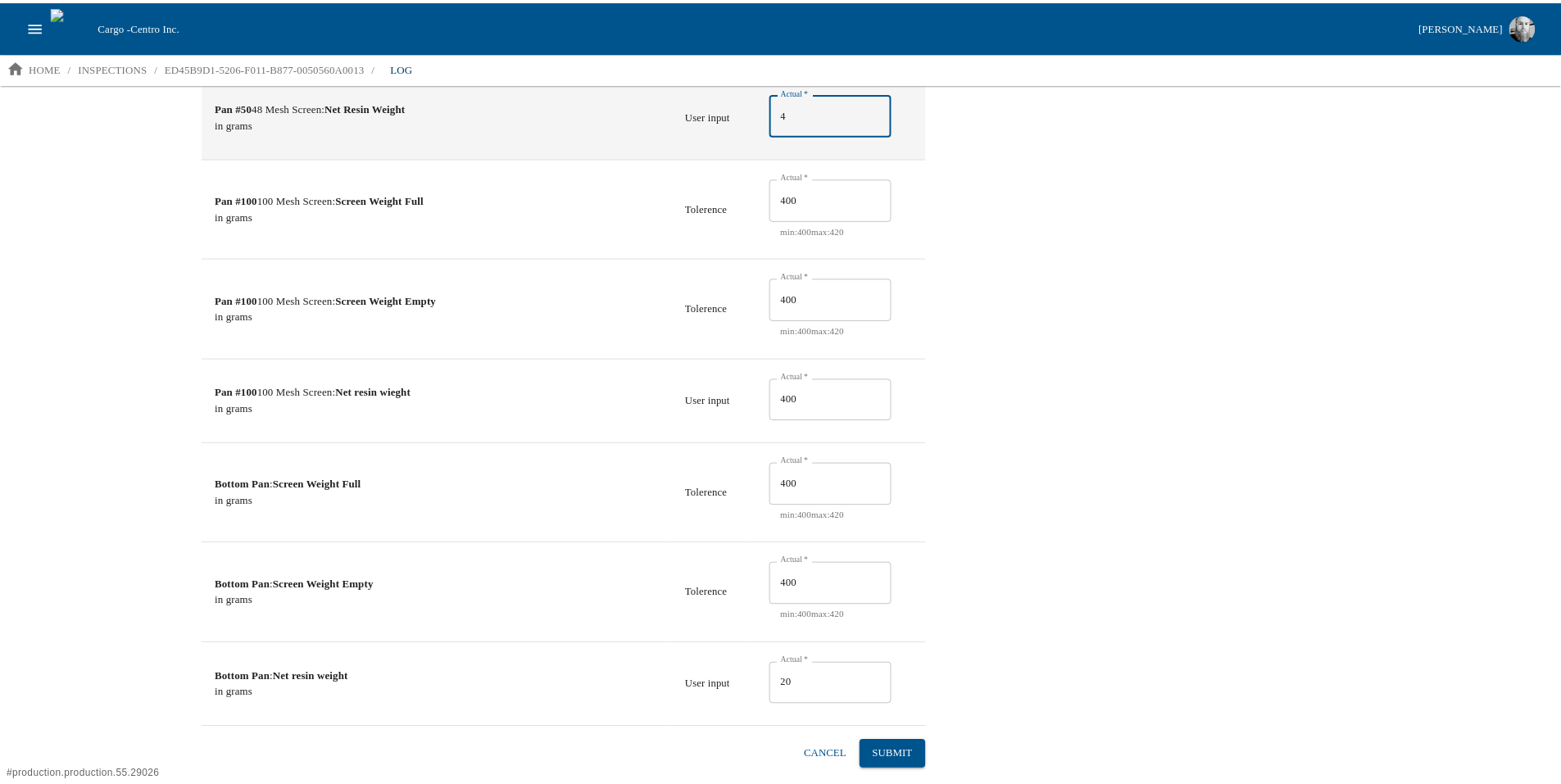
scroll to position [1767, 0]
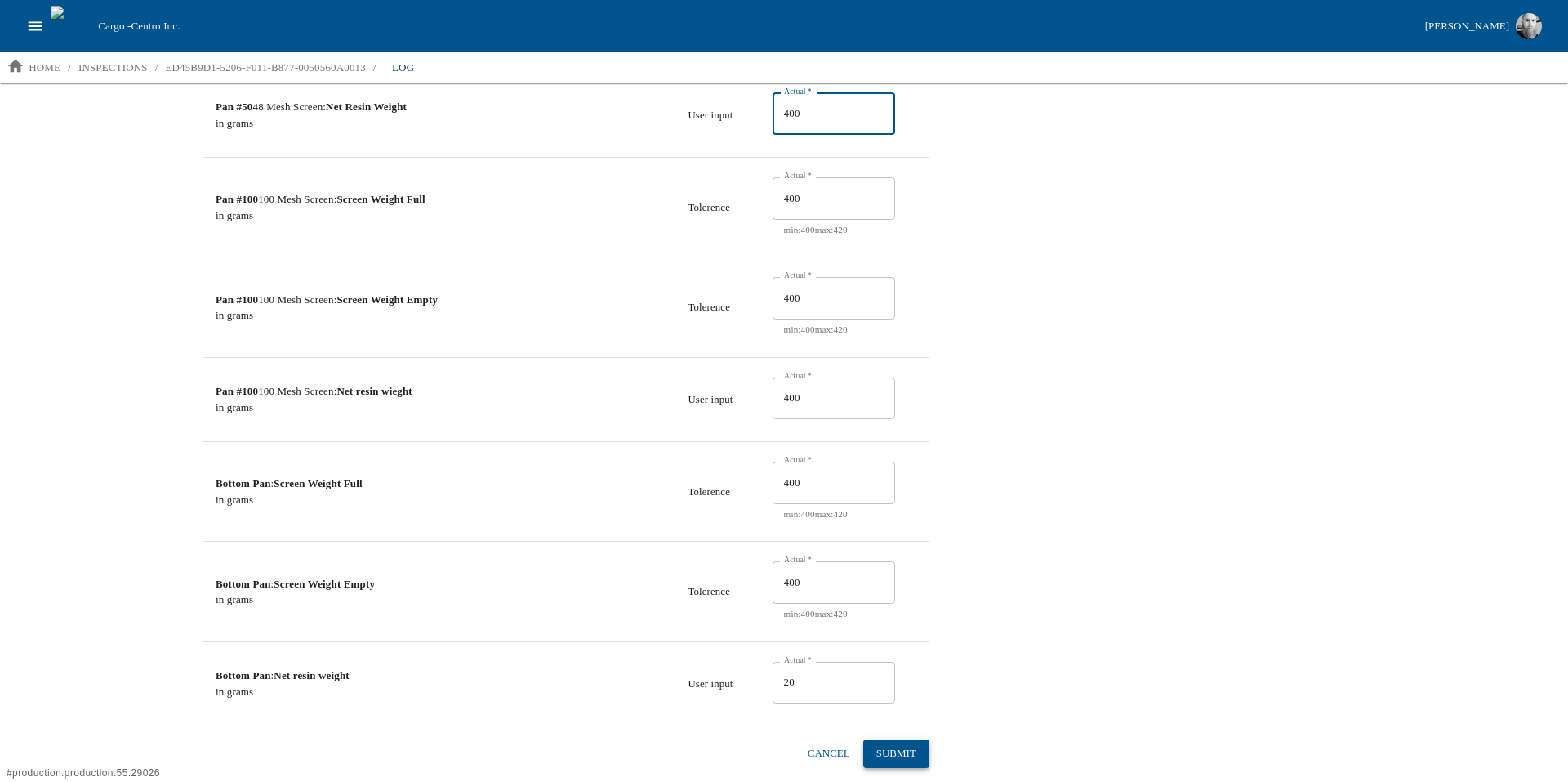
type input "400"
click at [901, 746] on button "Submit" at bounding box center [896, 753] width 66 height 29
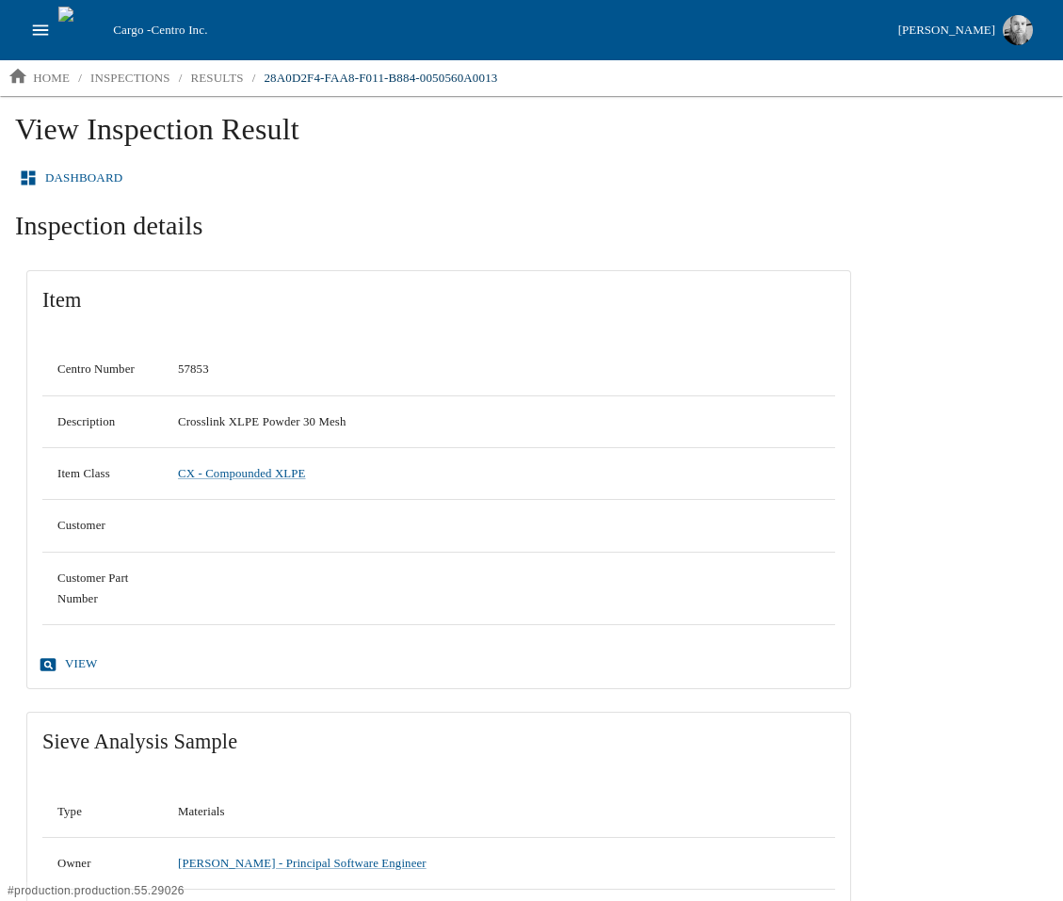
click at [131, 209] on h2 "Inspection details" at bounding box center [438, 226] width 847 height 34
click at [59, 163] on link "Dashboard" at bounding box center [72, 178] width 115 height 33
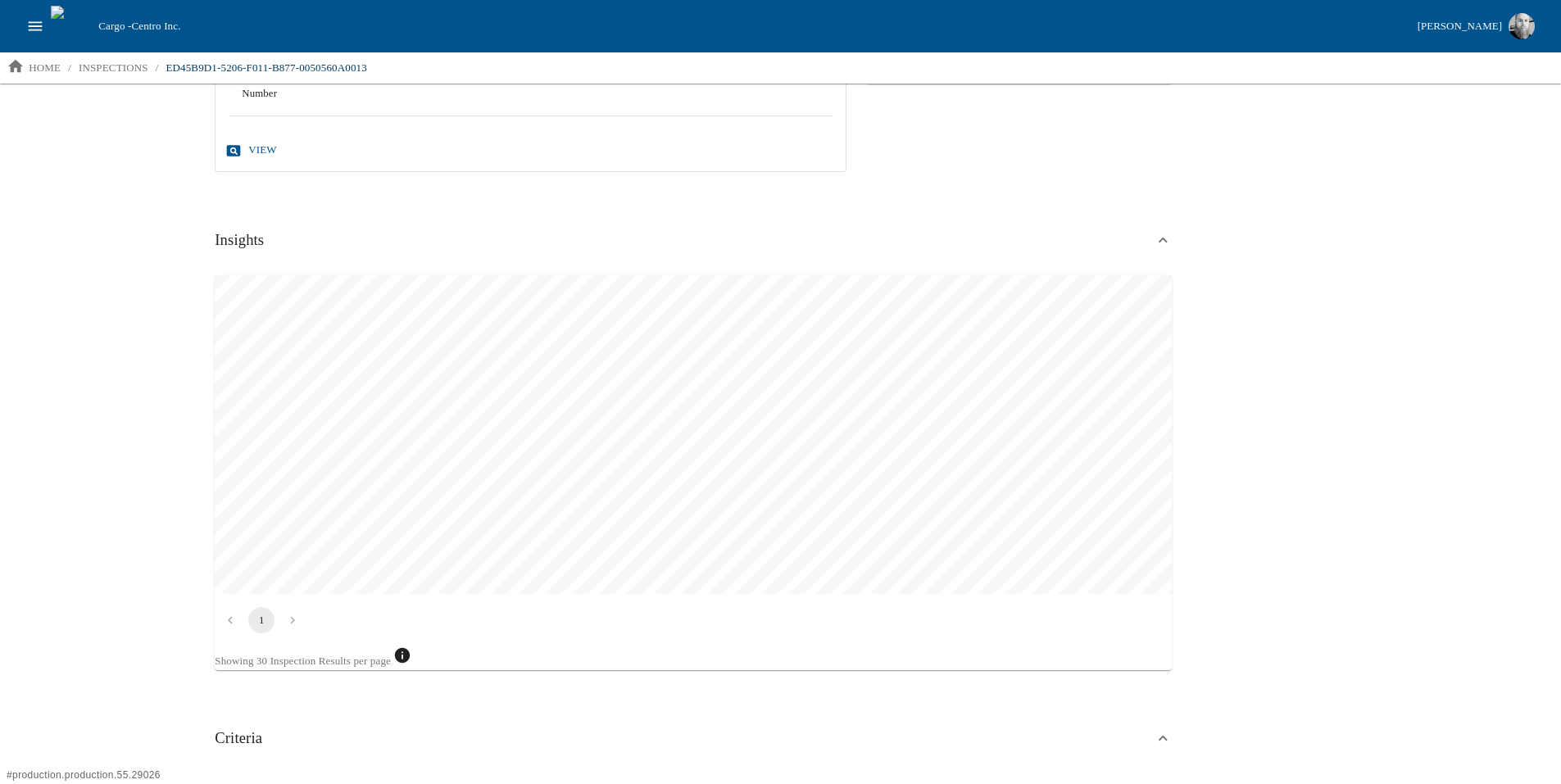
scroll to position [438, 0]
click at [411, 660] on icon at bounding box center [403, 656] width 16 height 16
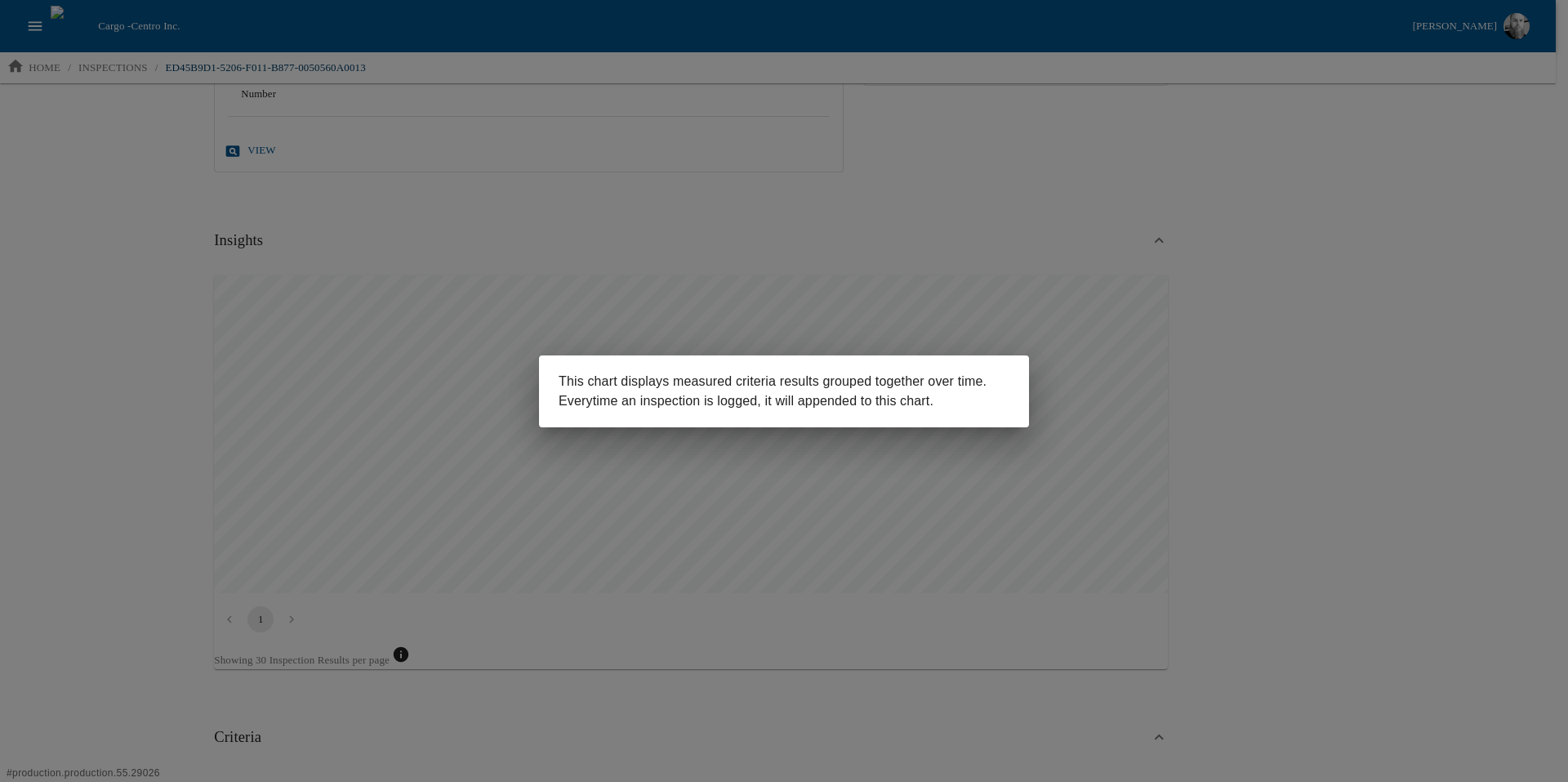
click at [569, 615] on div "This chart displays measured criteria results grouped together over time. Every…" at bounding box center [784, 391] width 1568 height 782
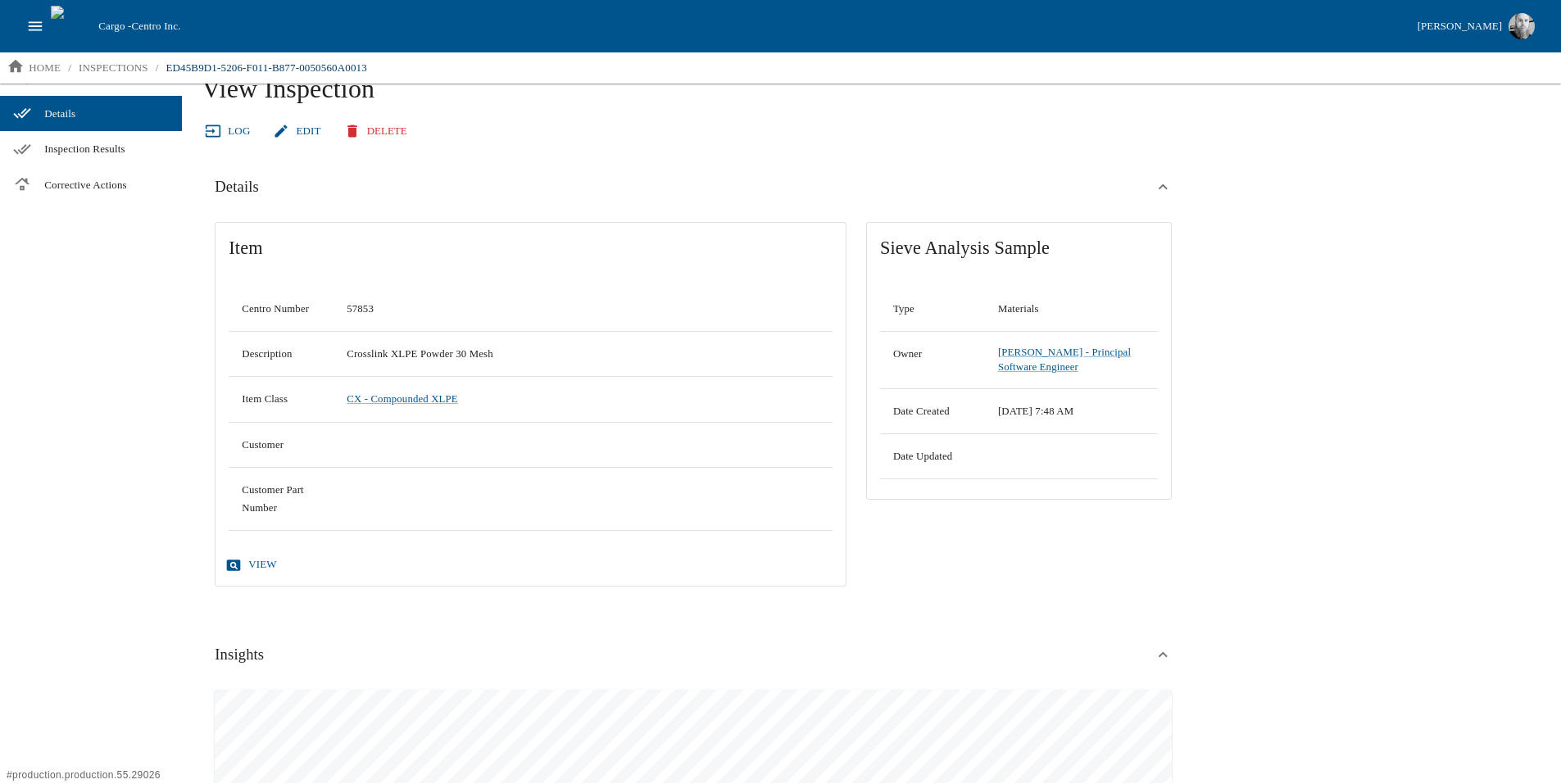
scroll to position [0, 0]
